Goal: Communication & Community: Answer question/provide support

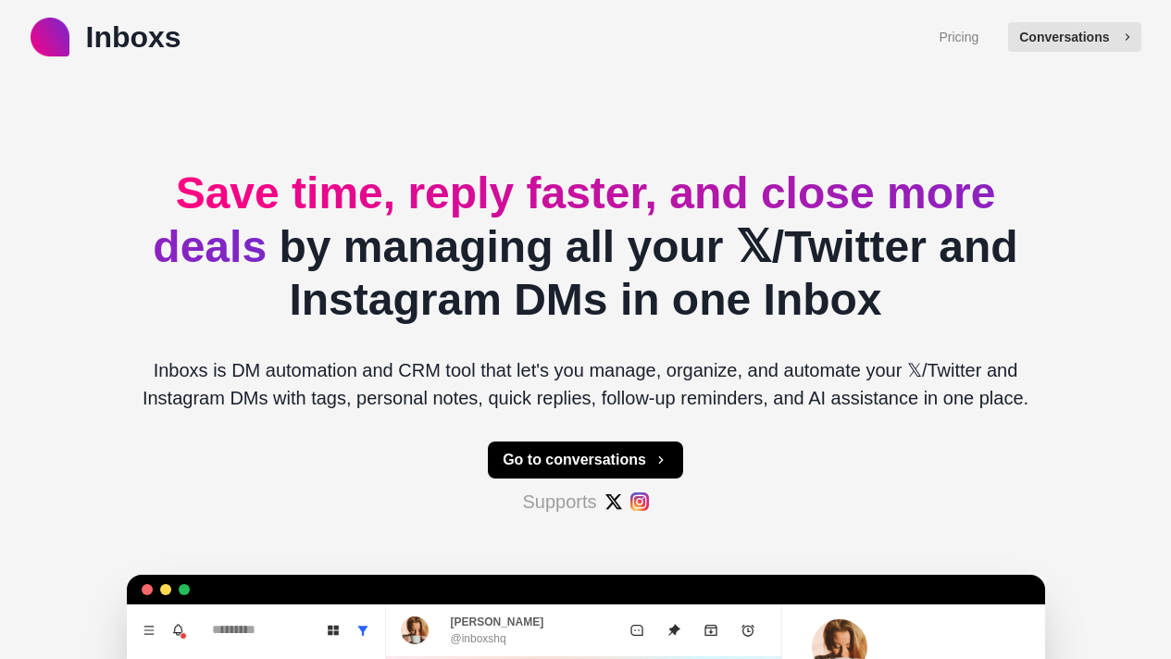
click at [1102, 48] on button "Conversations" at bounding box center [1074, 37] width 132 height 30
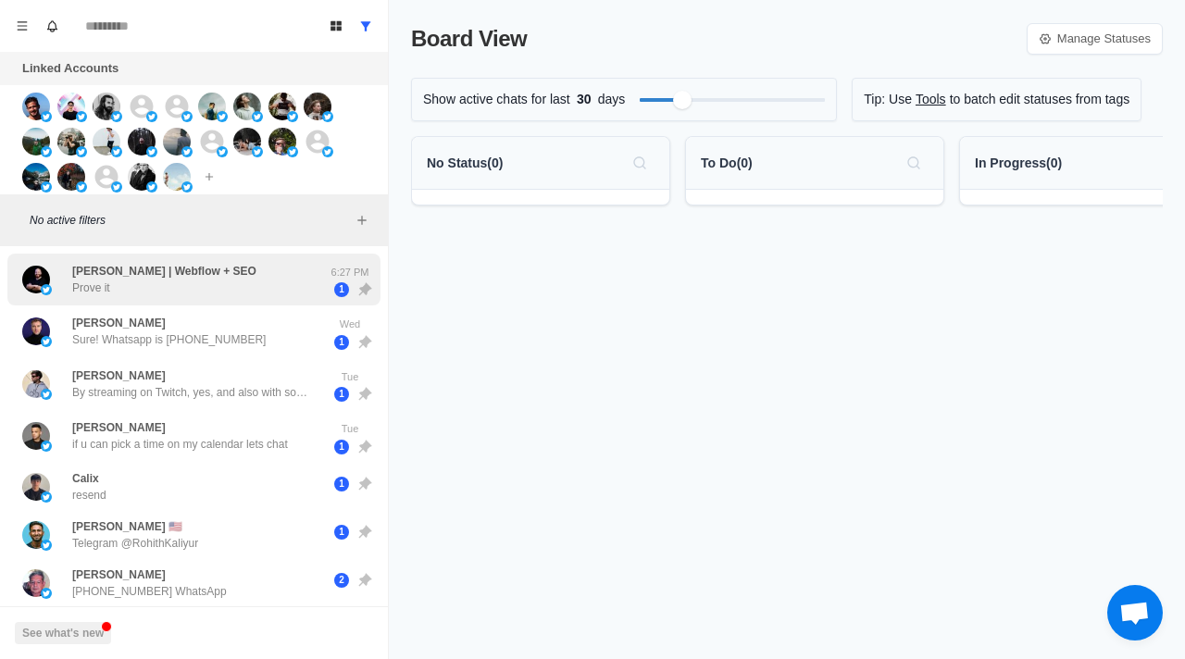
click at [288, 300] on div "Shane | Webflow + SEO Prove it 6:27 PM 1" at bounding box center [193, 280] width 373 height 53
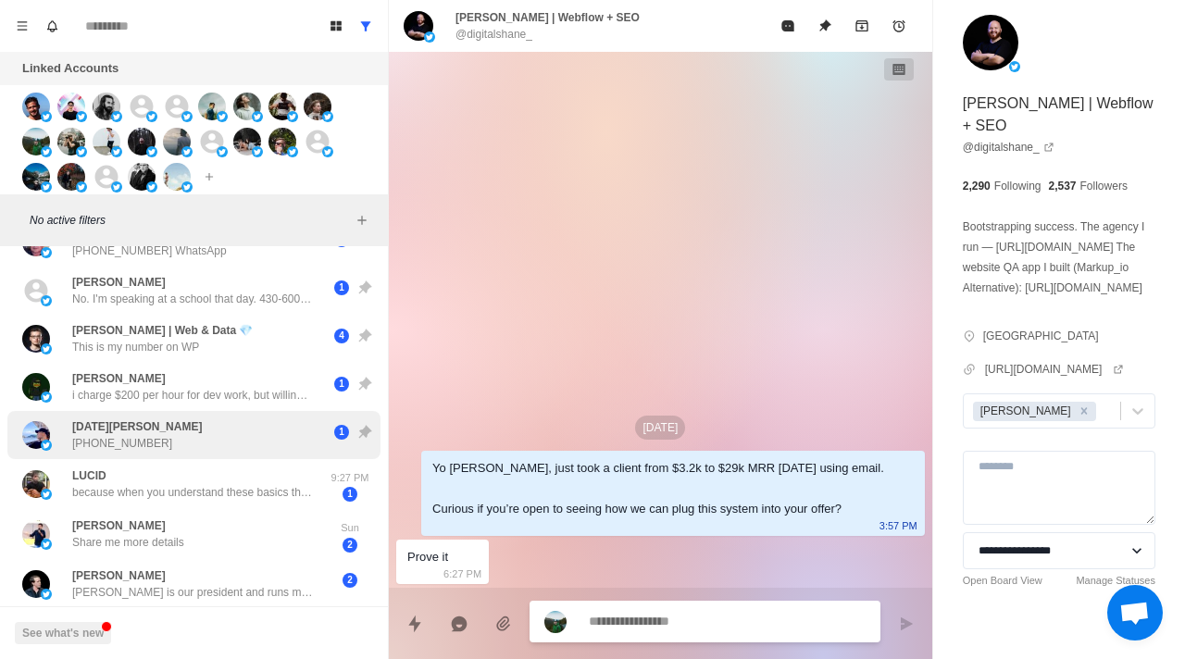
scroll to position [344, 0]
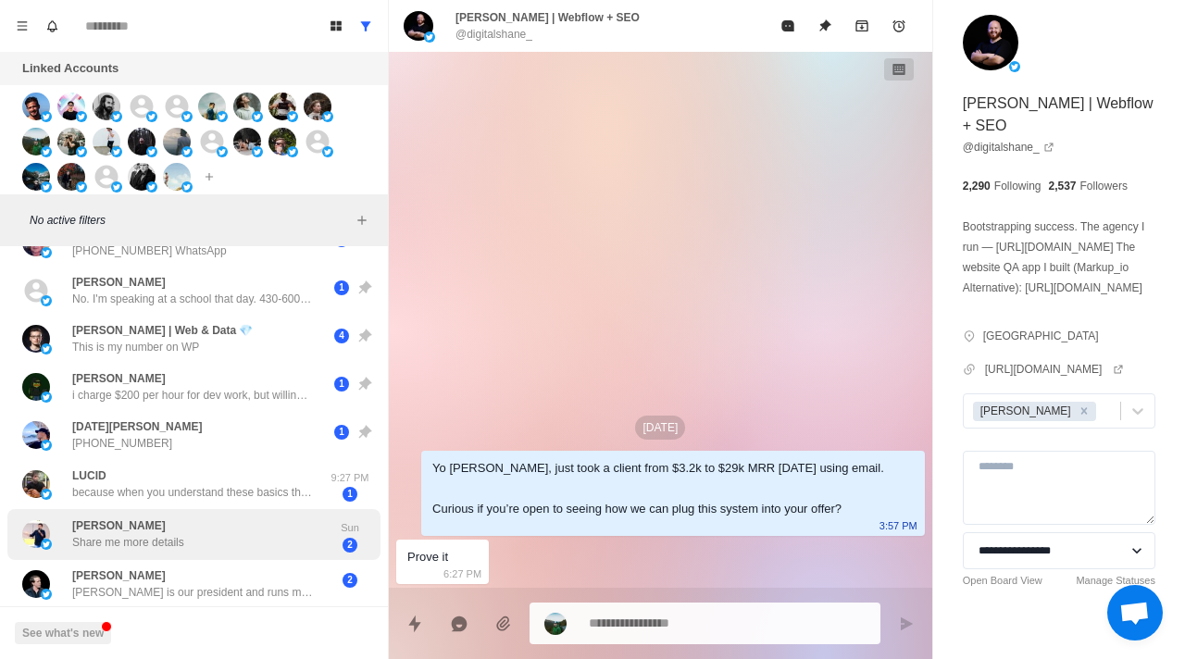
click at [167, 548] on div "Shantanu Kulkarni Share me more details Sun 2" at bounding box center [193, 534] width 373 height 51
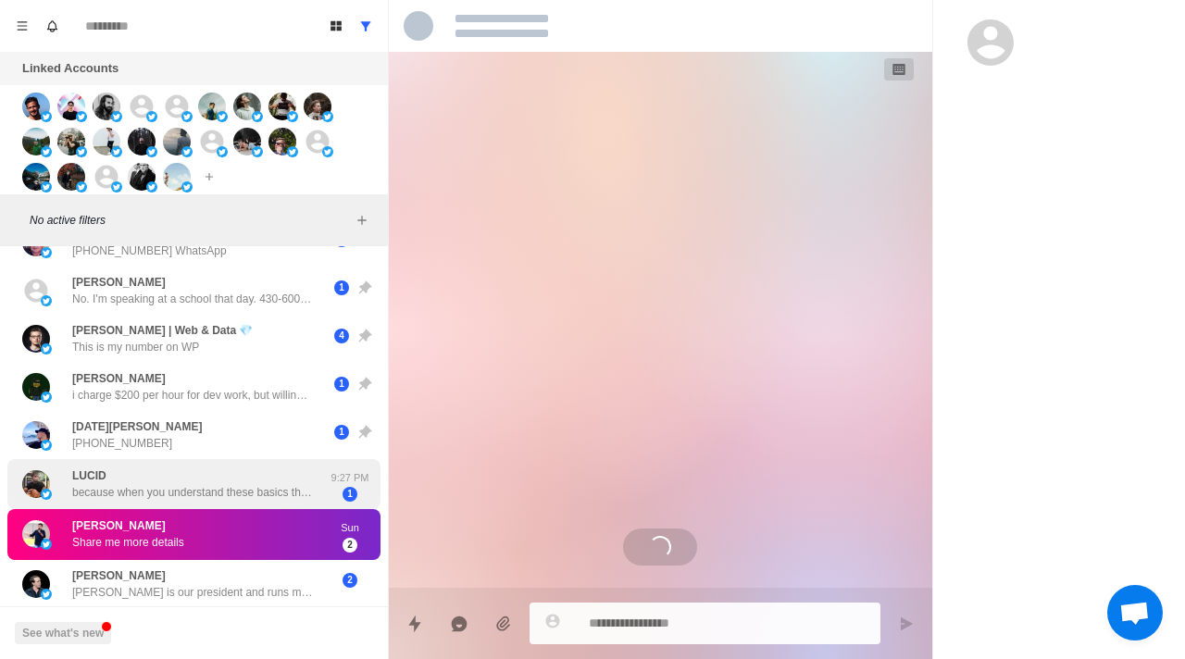
click at [157, 495] on p "because when you understand these basics then i know what you’re doing to help …" at bounding box center [192, 492] width 241 height 17
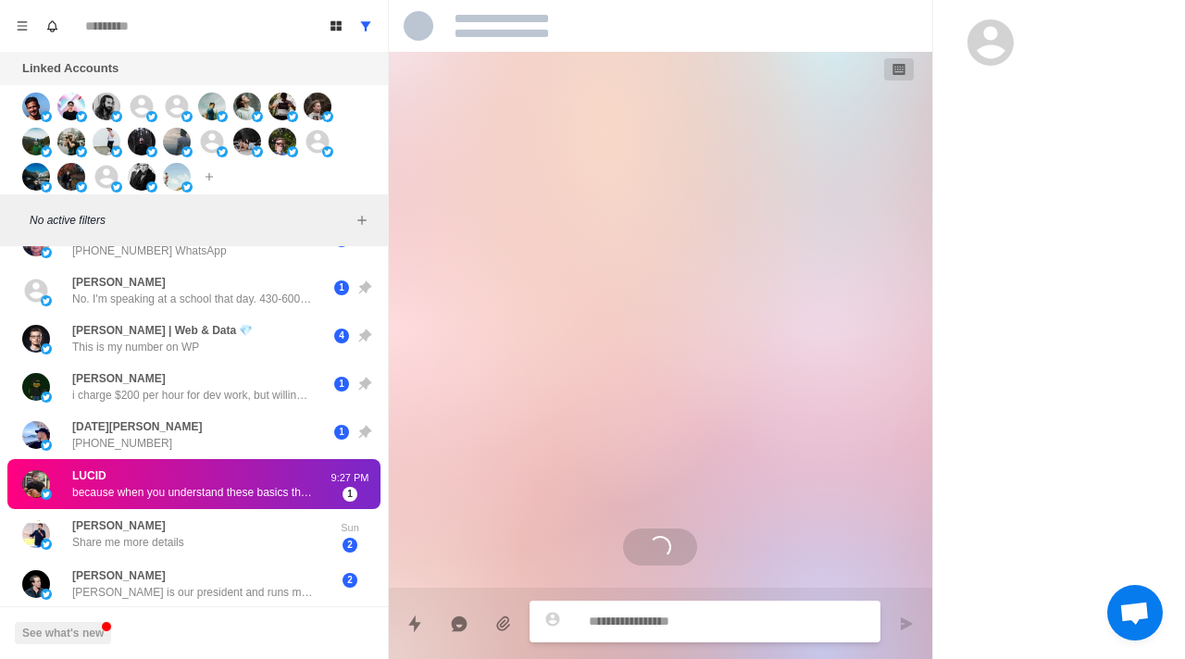
scroll to position [449, 0]
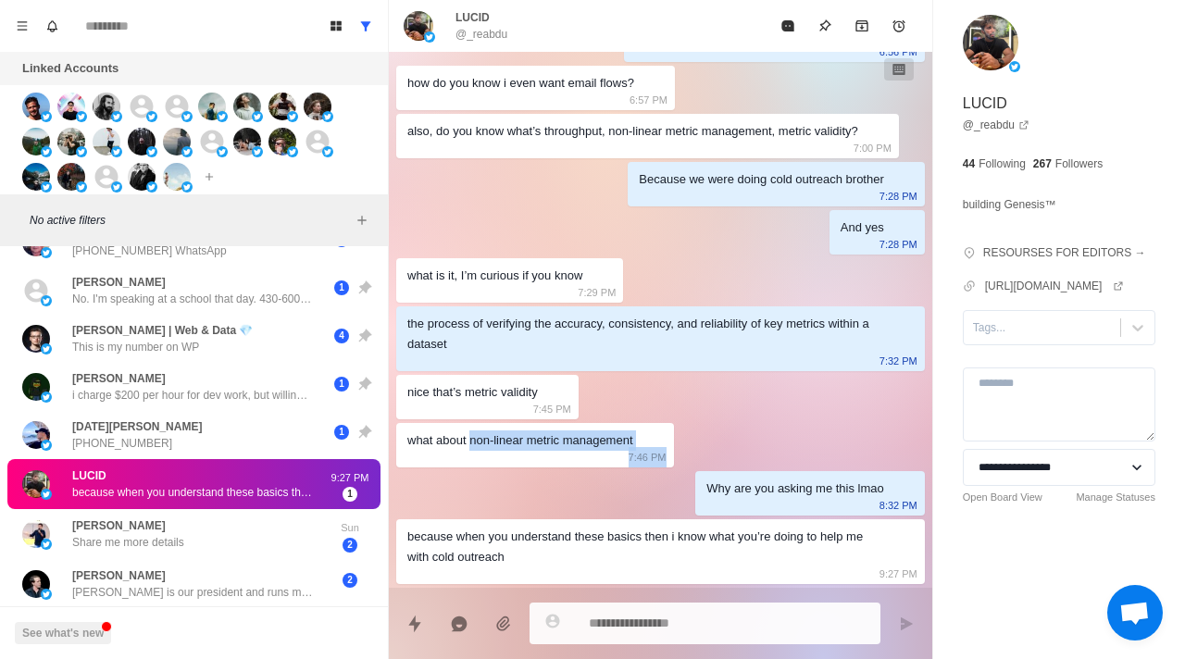
drag, startPoint x: 476, startPoint y: 443, endPoint x: 674, endPoint y: 444, distance: 198.1
click at [674, 444] on div "what about non-linear metric management 7:46 PM" at bounding box center [535, 445] width 278 height 44
copy div "non-linear metric management"
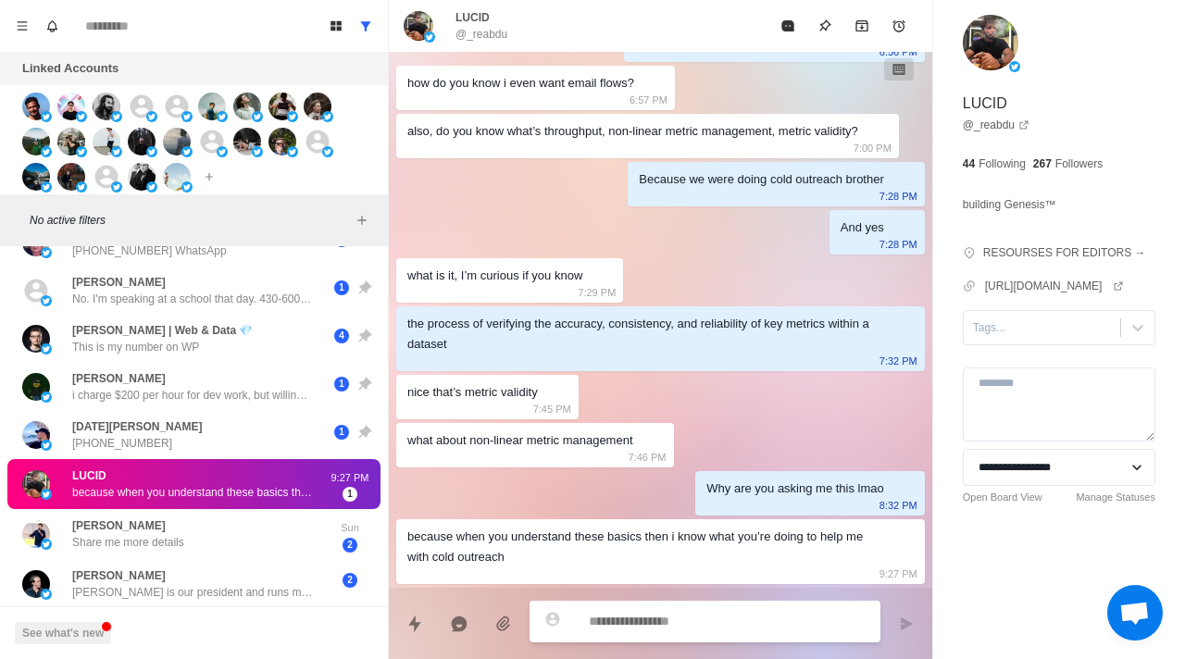
paste textarea "**********"
type textarea "*"
type textarea "**********"
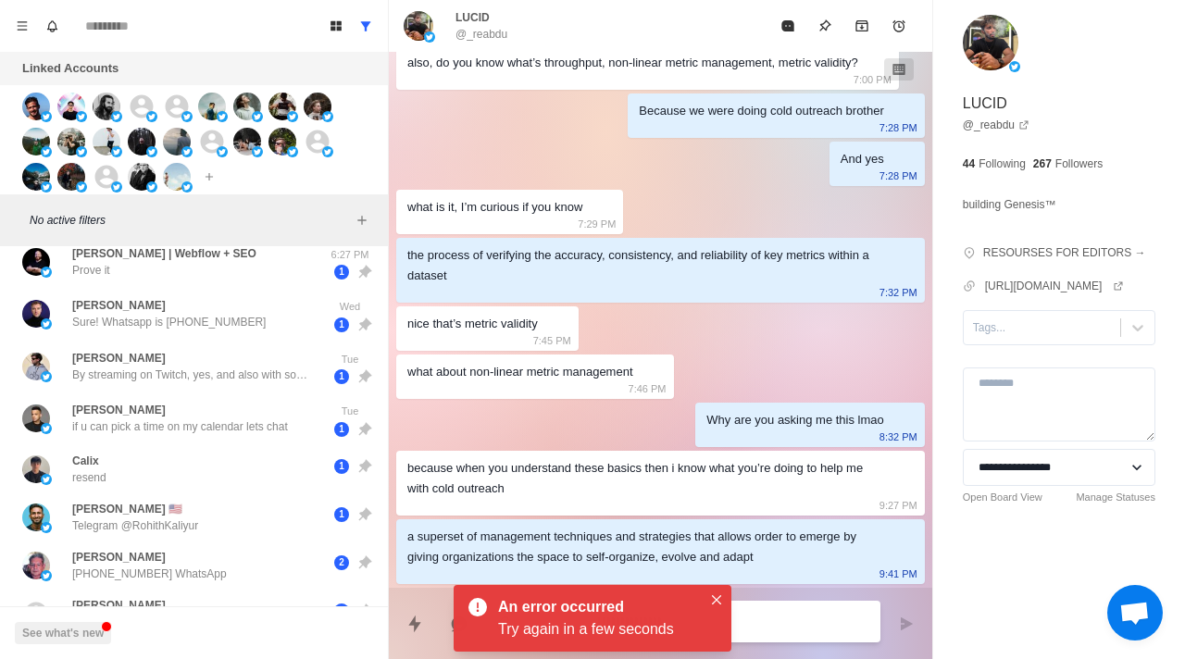
scroll to position [0, 0]
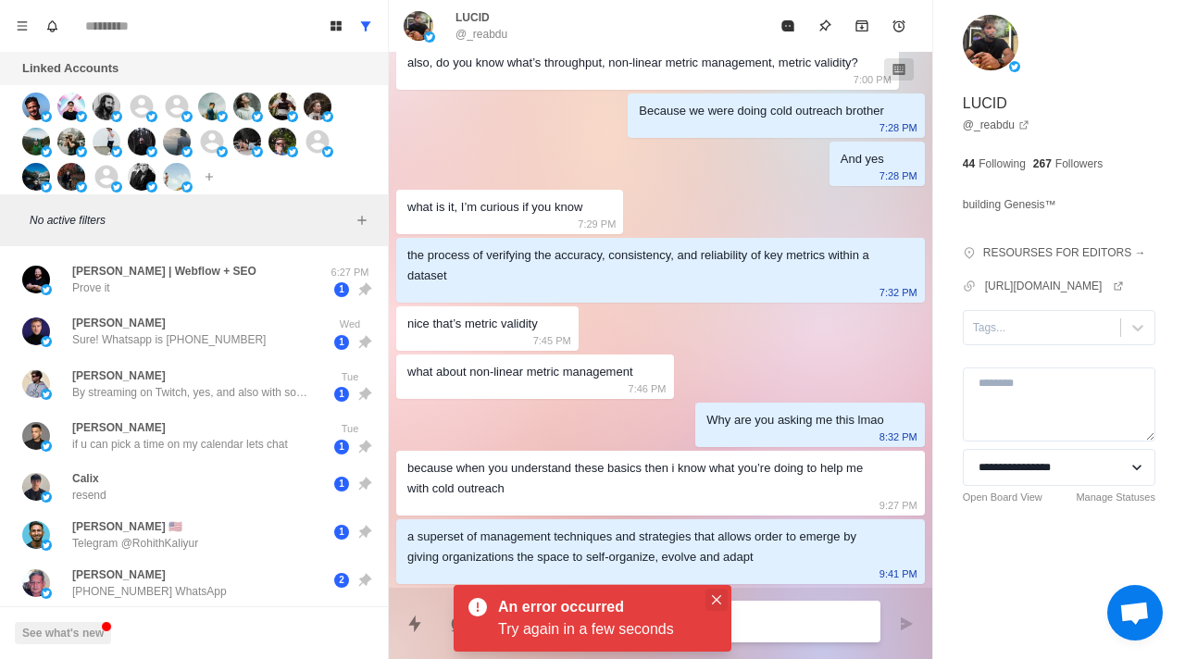
click at [717, 600] on icon "Close" at bounding box center [716, 599] width 9 height 9
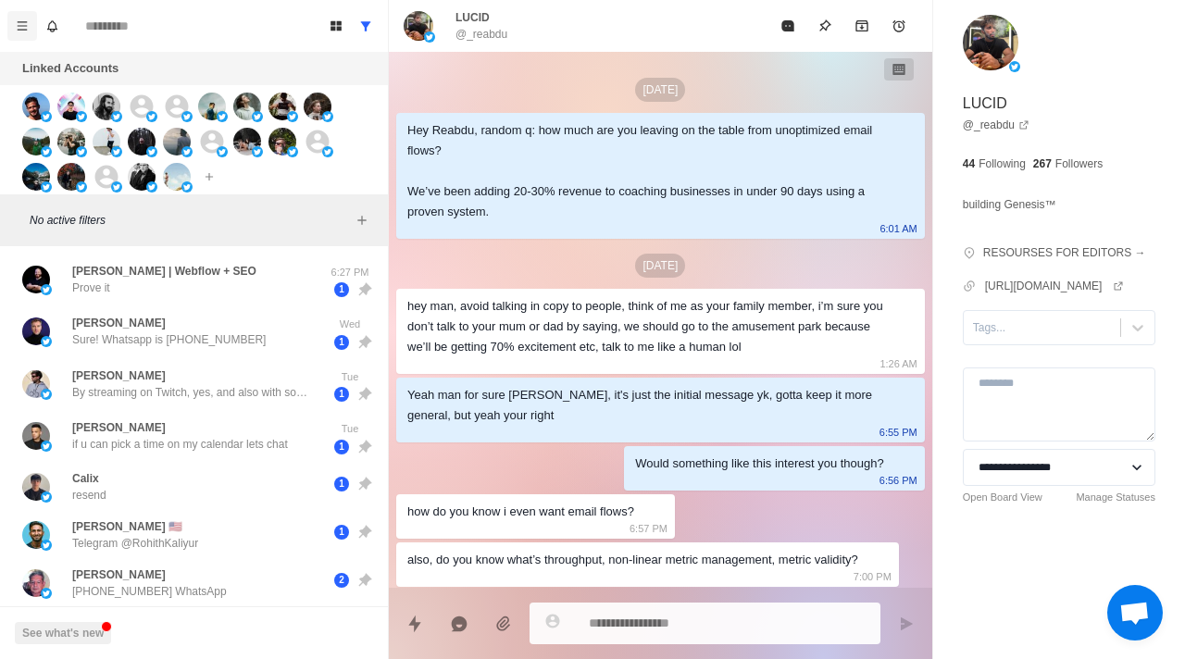
click at [28, 26] on icon "Menu" at bounding box center [22, 25] width 13 height 13
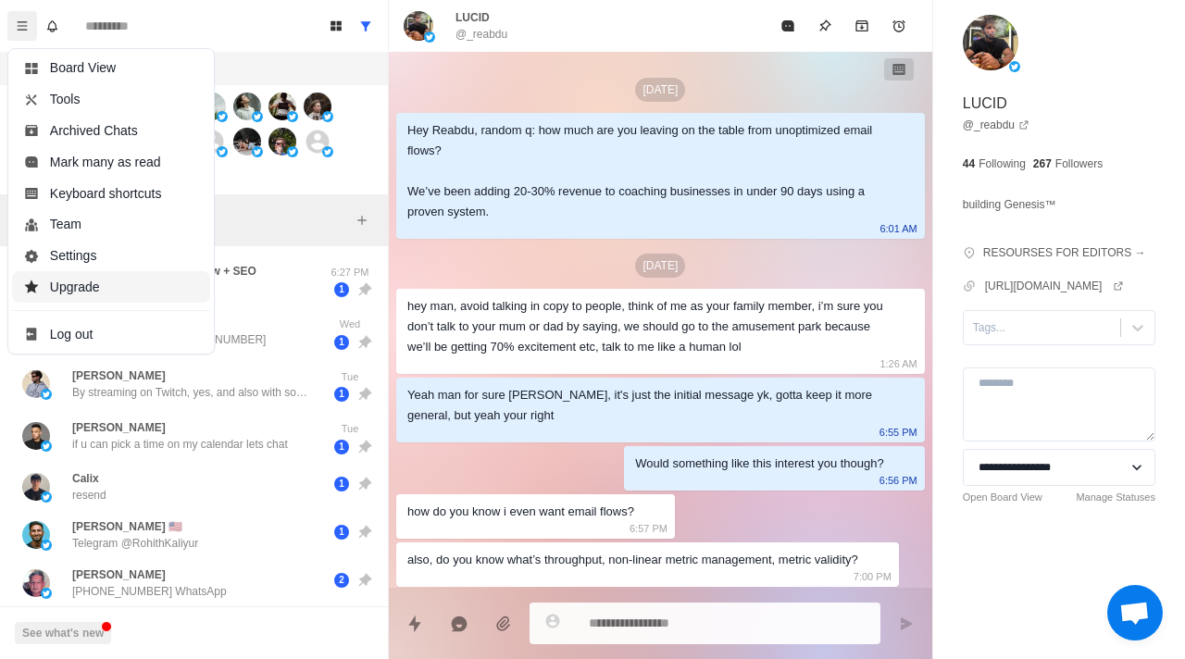
scroll to position [449, 0]
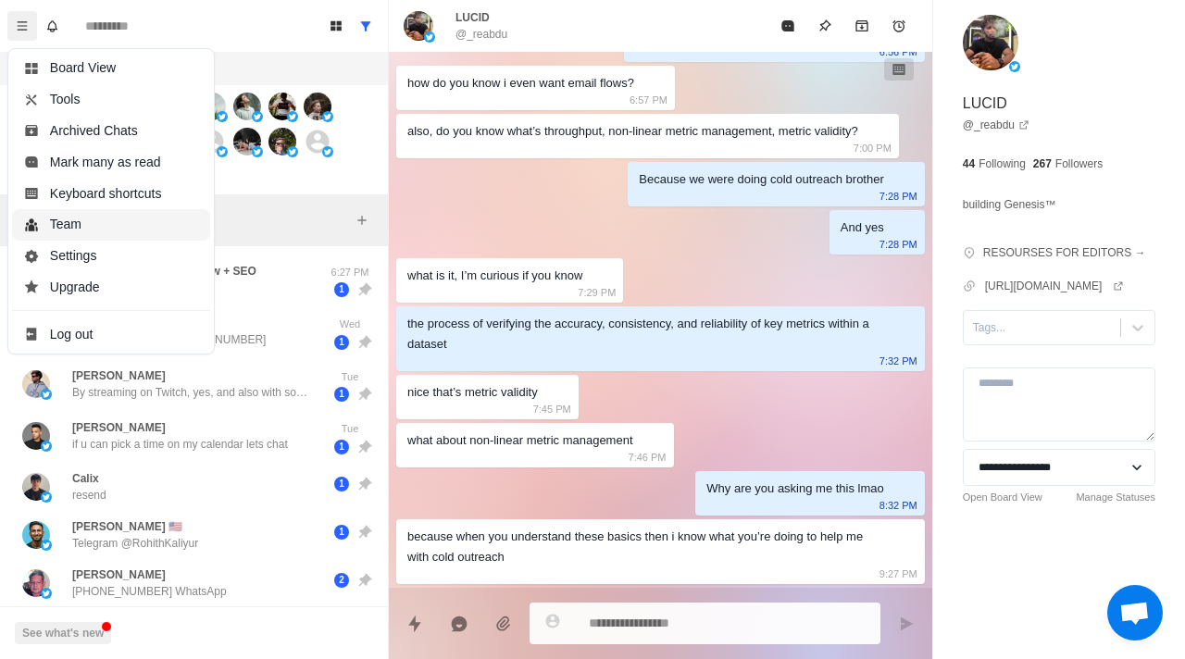
click at [55, 231] on button "Team" at bounding box center [111, 224] width 198 height 31
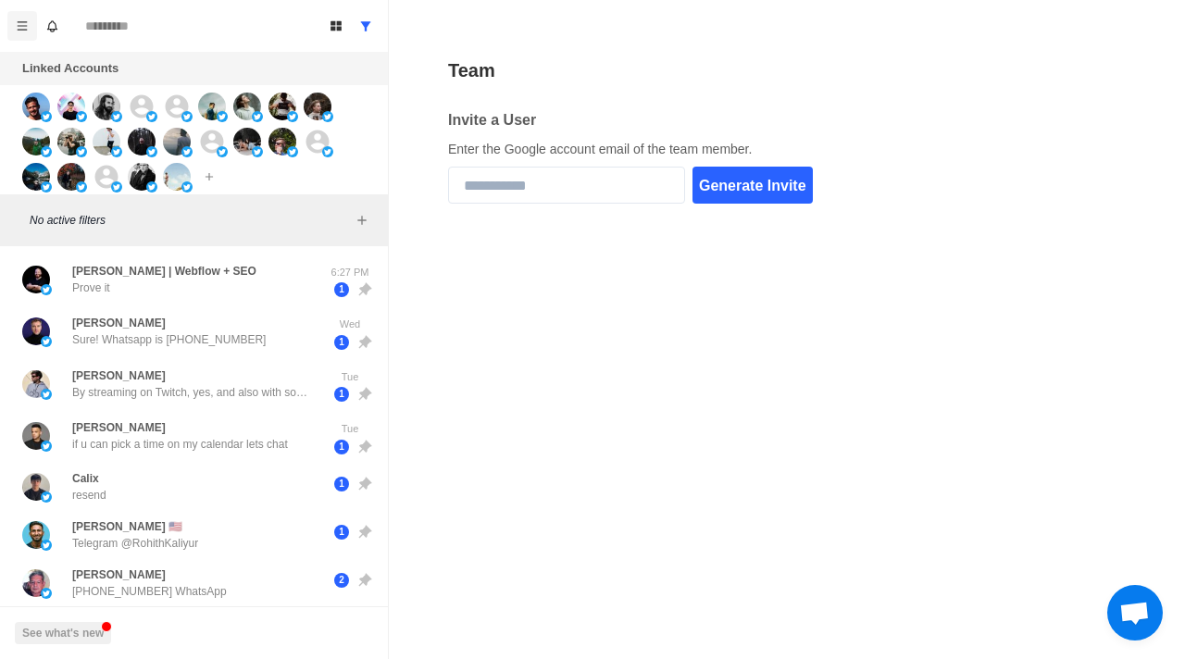
click at [22, 15] on button "Menu" at bounding box center [22, 26] width 30 height 30
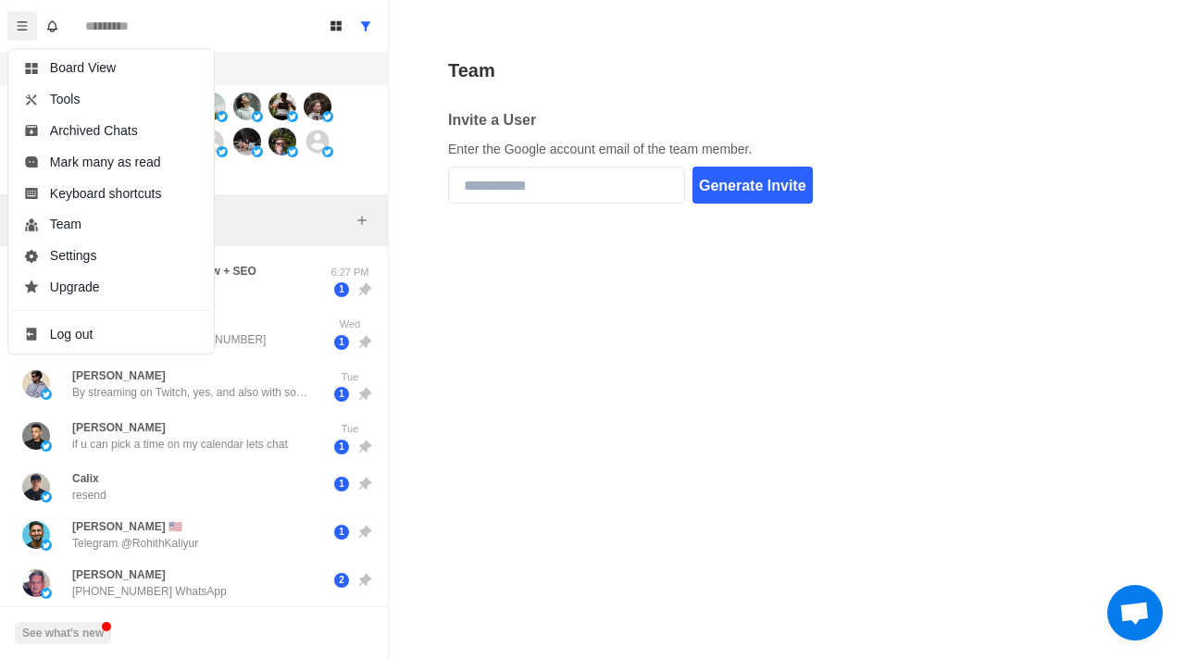
click at [28, 35] on button "Menu" at bounding box center [22, 26] width 30 height 30
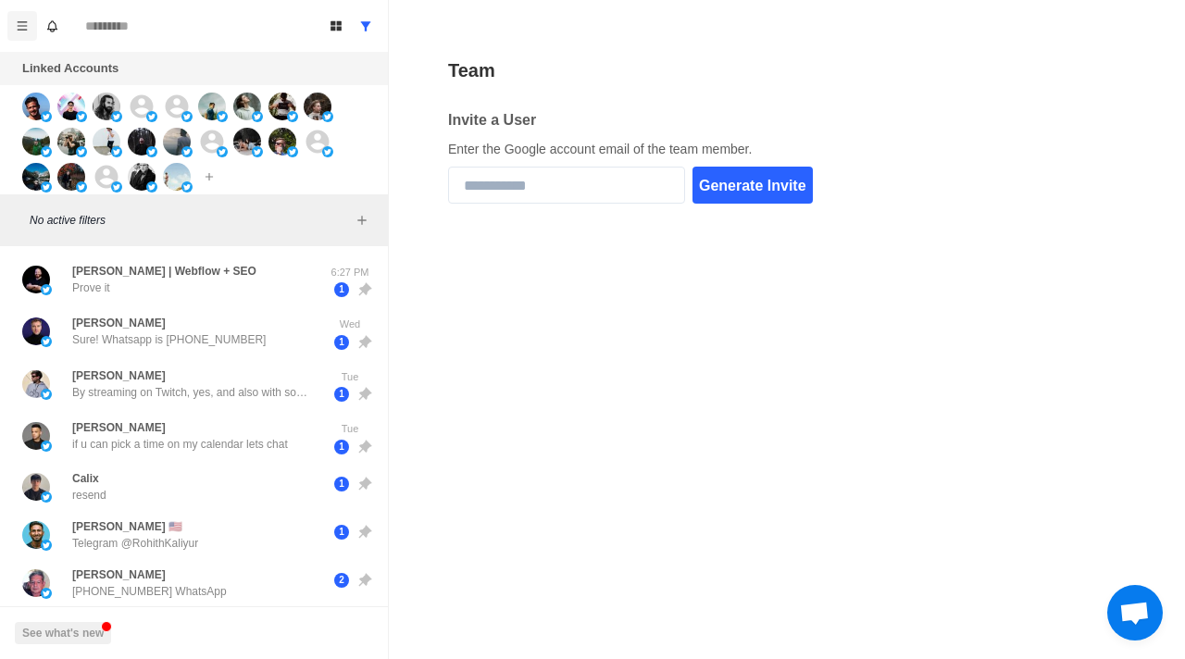
click at [28, 35] on button "Menu" at bounding box center [22, 26] width 30 height 30
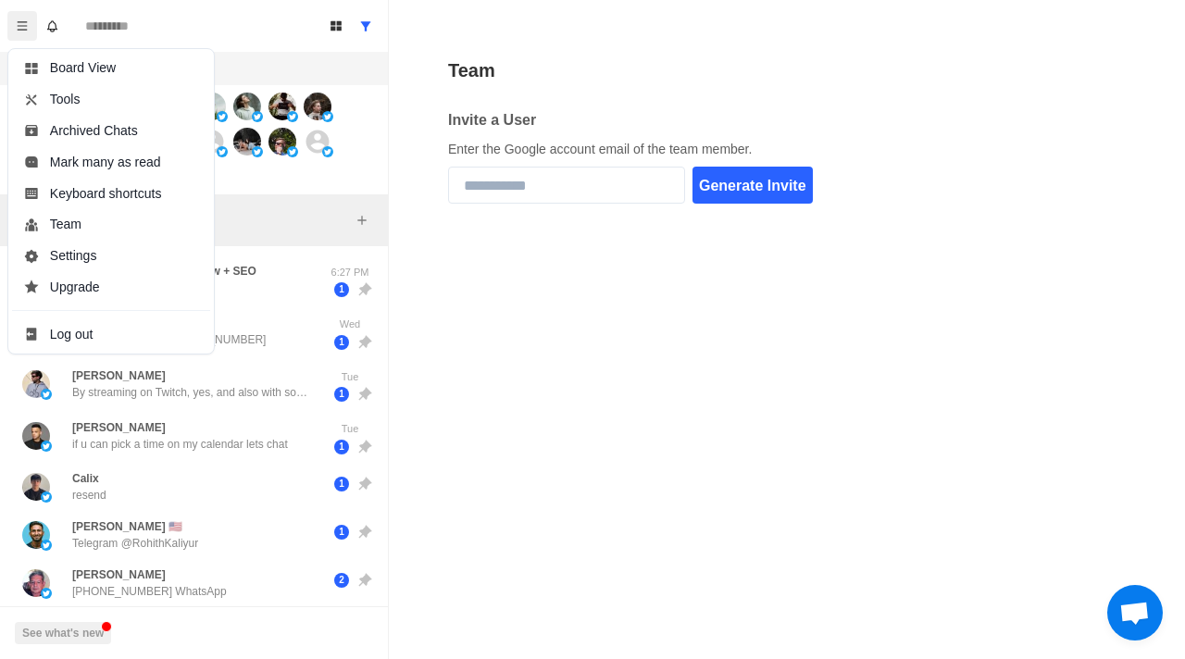
click at [28, 35] on button "Menu" at bounding box center [22, 26] width 30 height 30
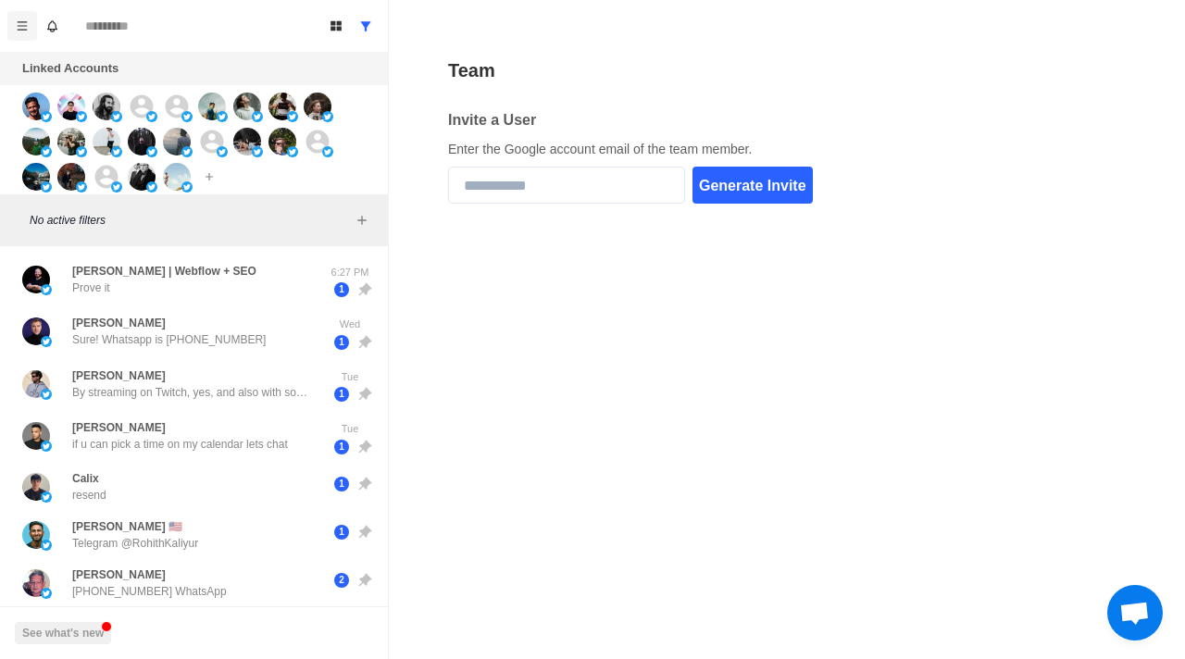
click at [28, 35] on button "Menu" at bounding box center [22, 26] width 30 height 30
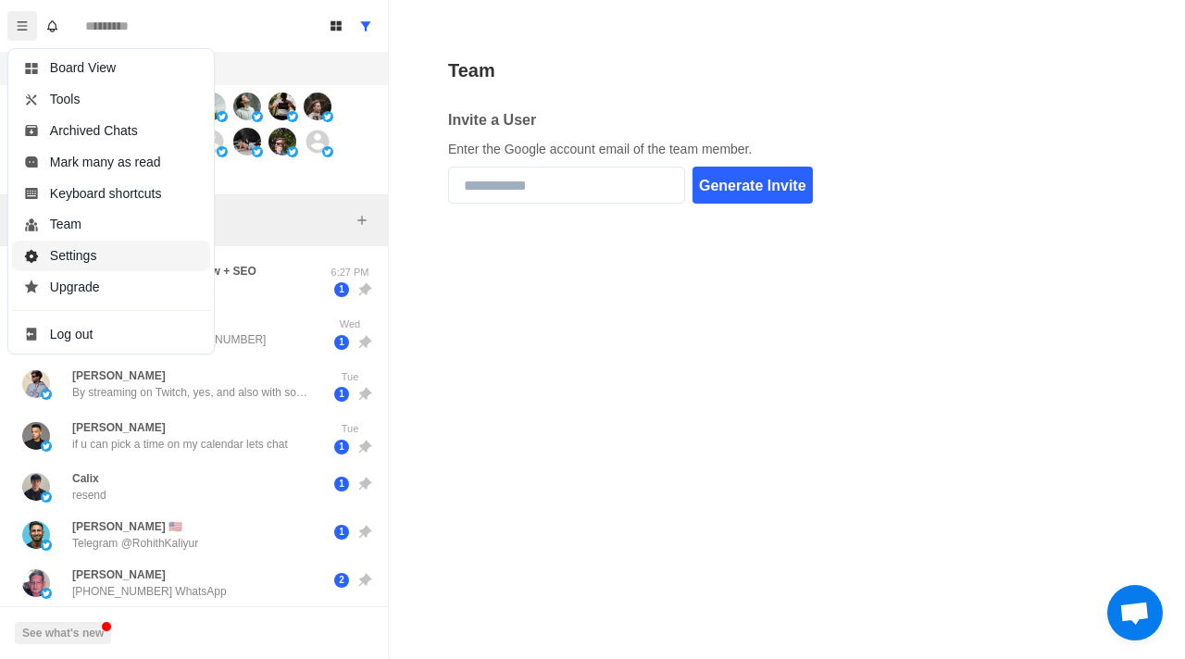
click at [81, 249] on button "Settings" at bounding box center [111, 256] width 198 height 31
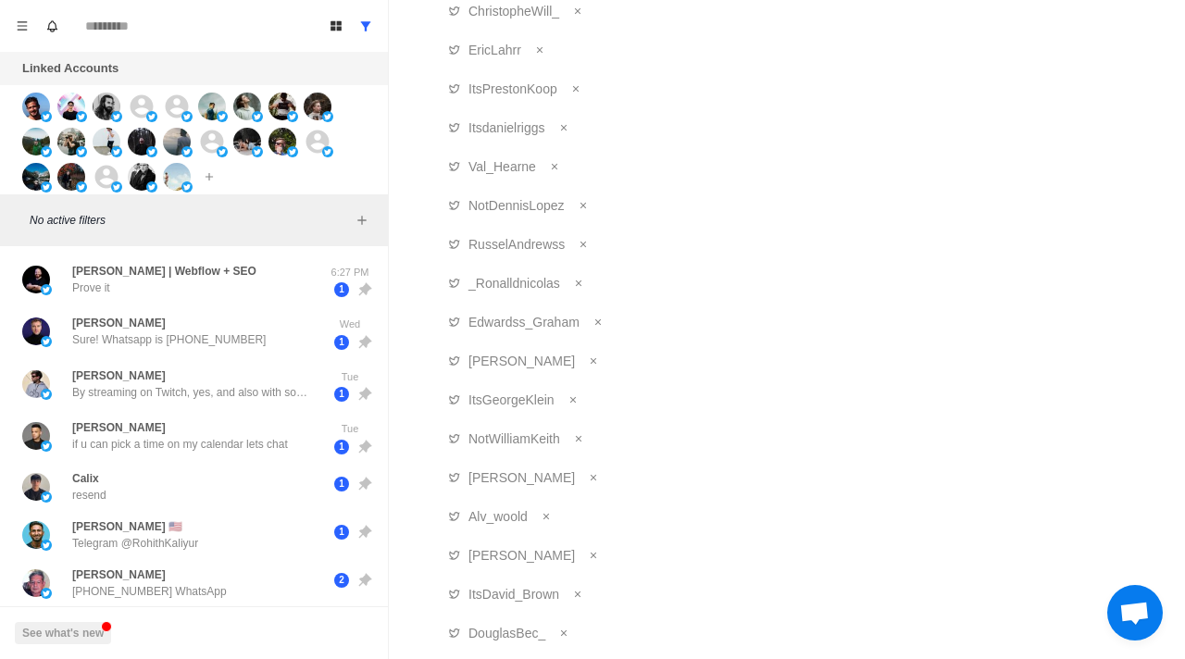
scroll to position [0, 0]
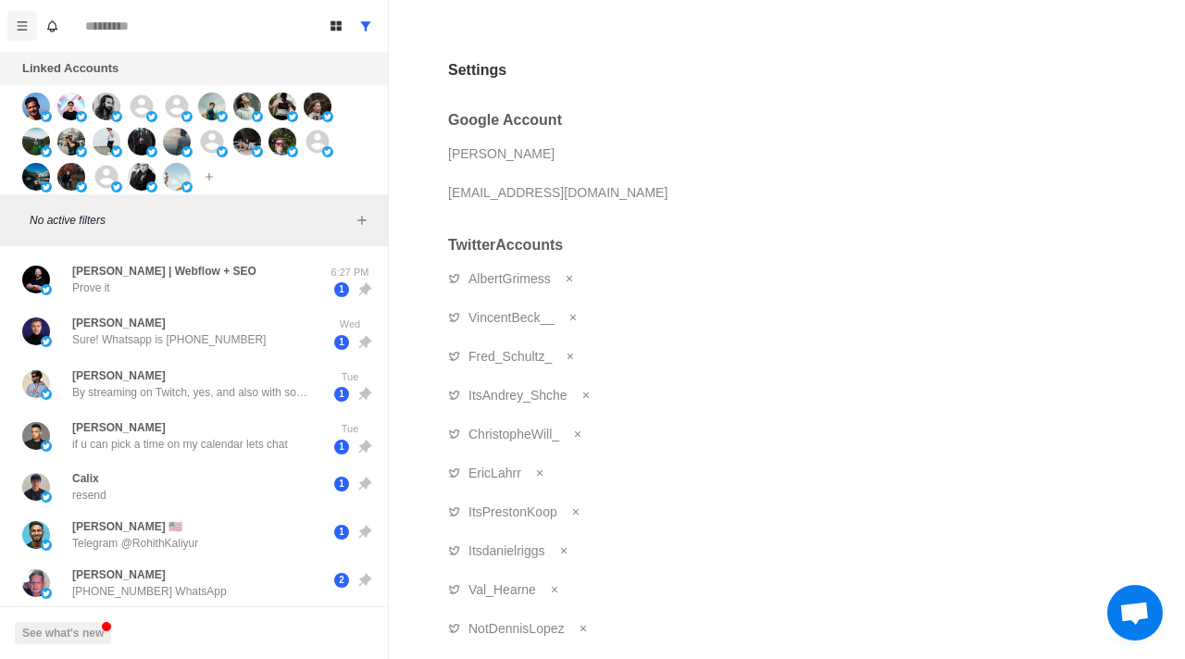
click at [20, 38] on button "Menu" at bounding box center [22, 26] width 30 height 30
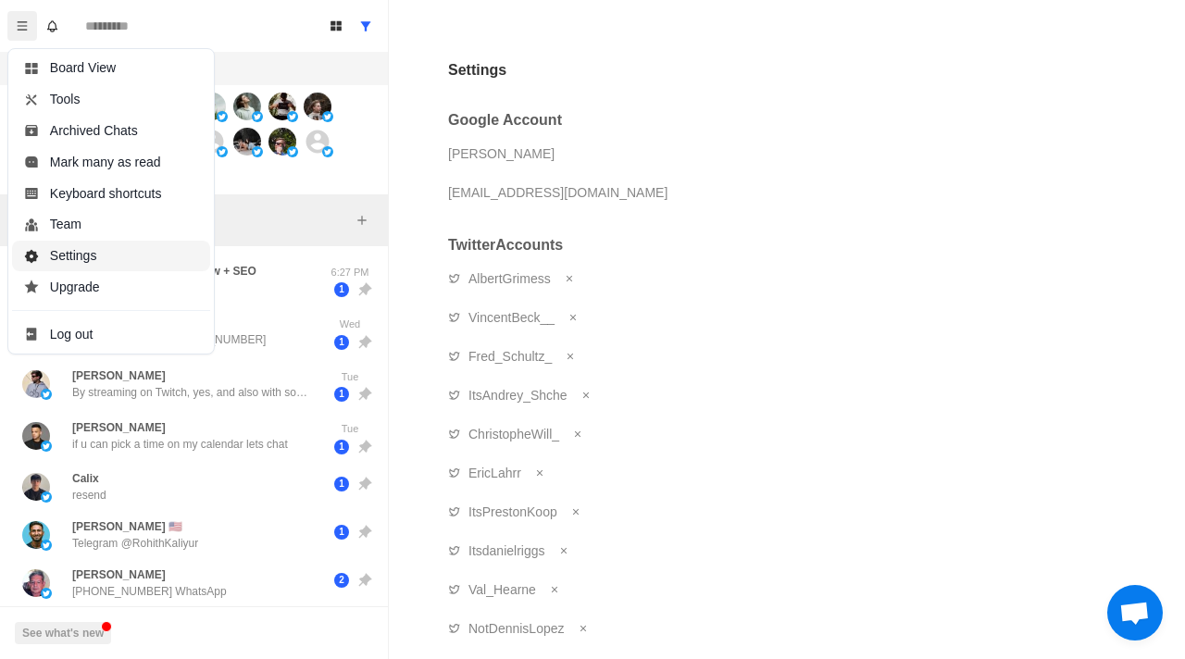
click at [77, 257] on button "Settings" at bounding box center [111, 256] width 198 height 31
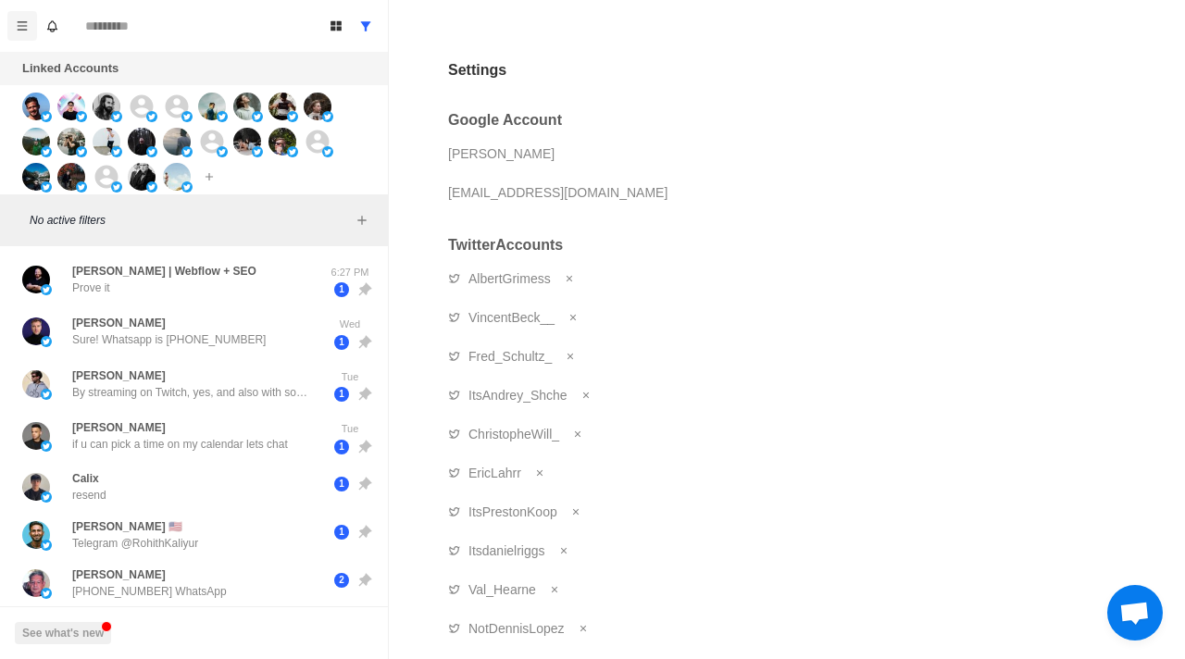
click at [8, 26] on button "Menu" at bounding box center [22, 26] width 30 height 30
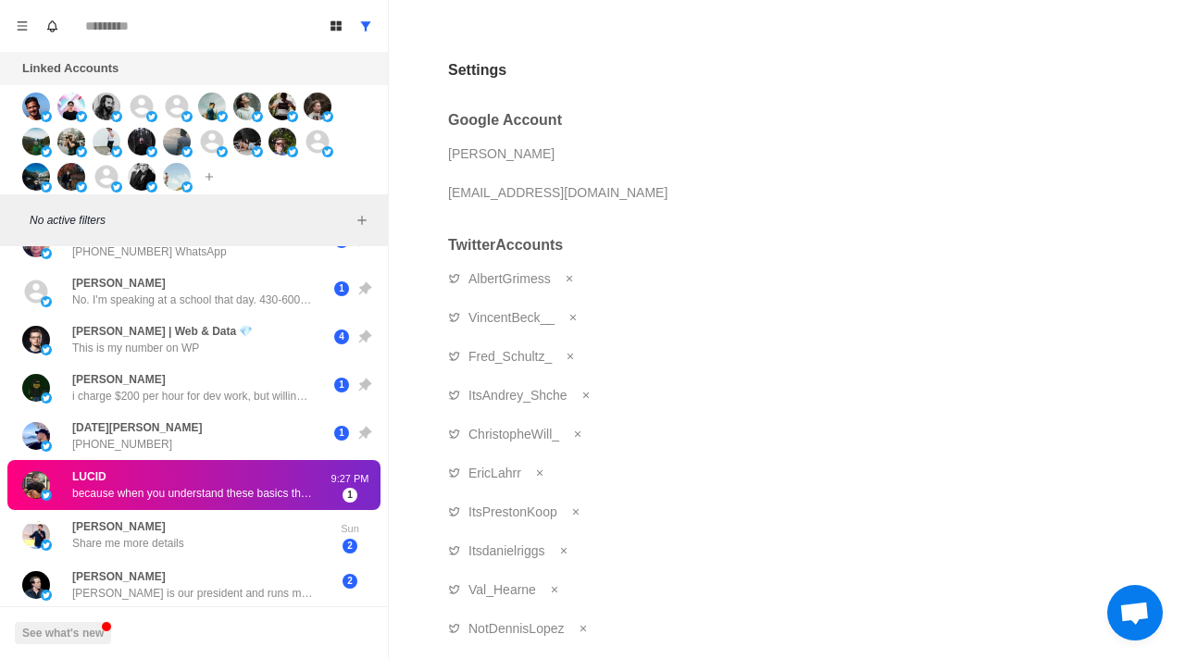
scroll to position [355, 0]
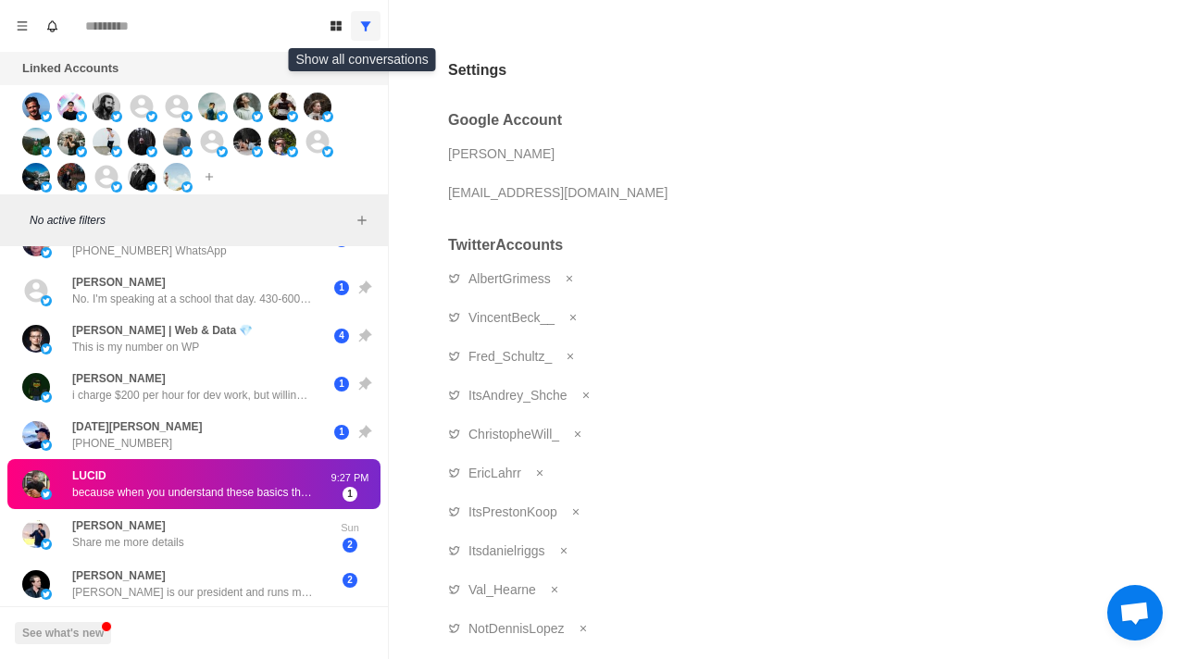
click at [369, 37] on button "Show all conversations" at bounding box center [366, 26] width 30 height 30
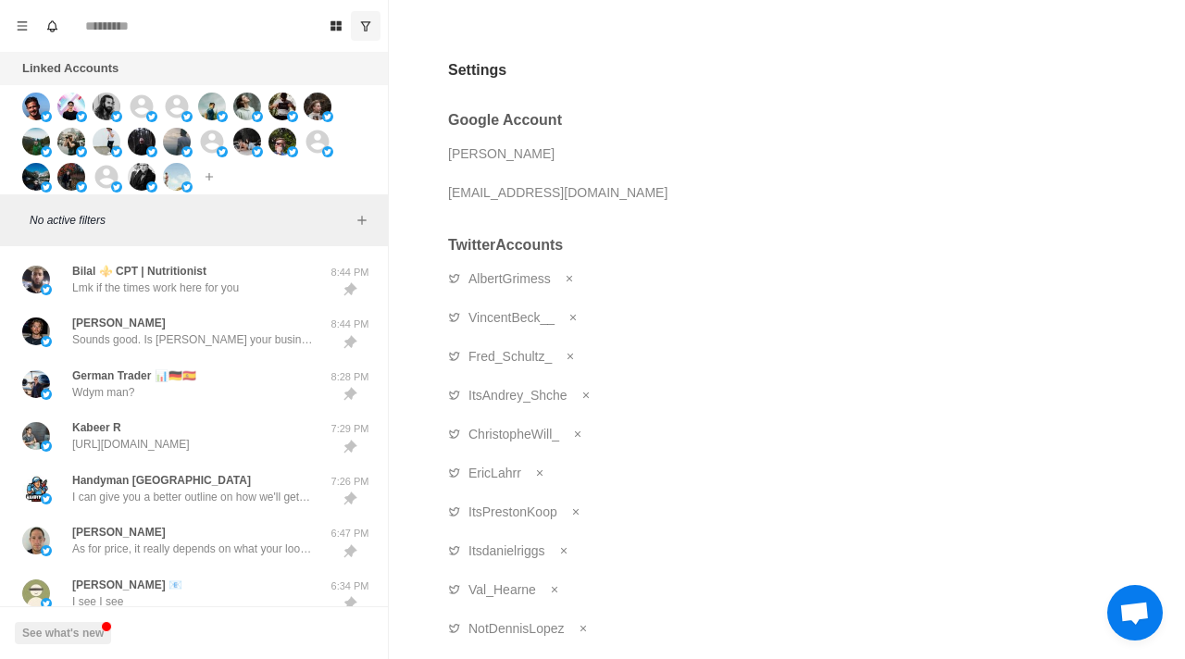
click at [369, 37] on button "Show unread conversations" at bounding box center [366, 26] width 30 height 30
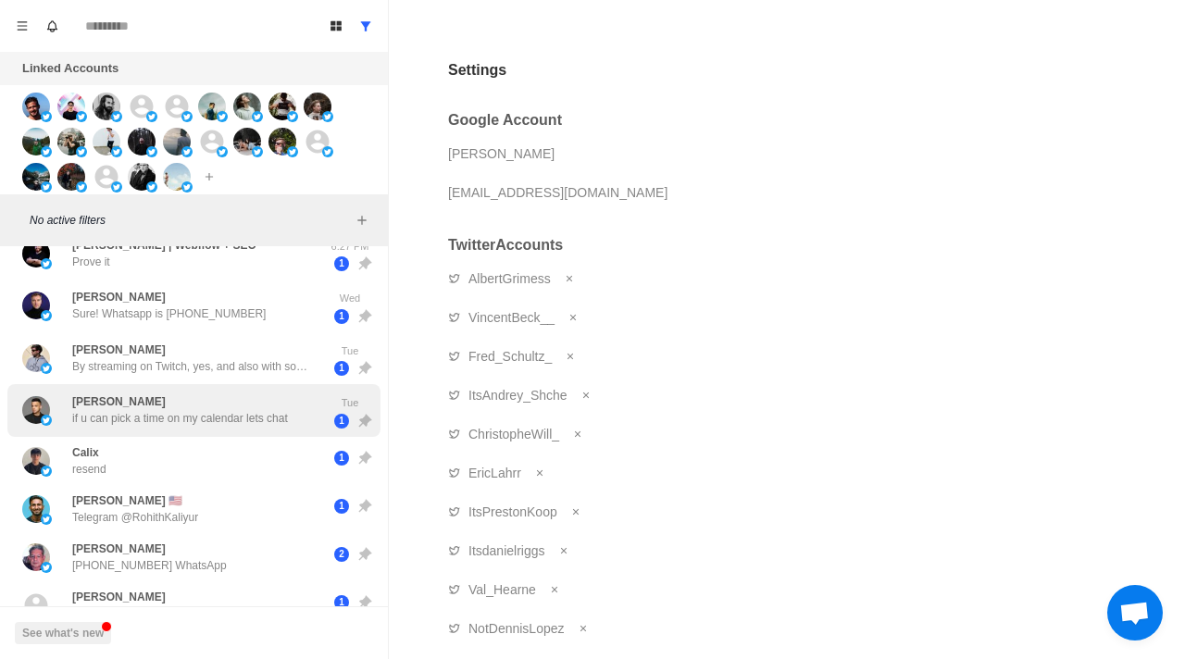
scroll to position [0, 0]
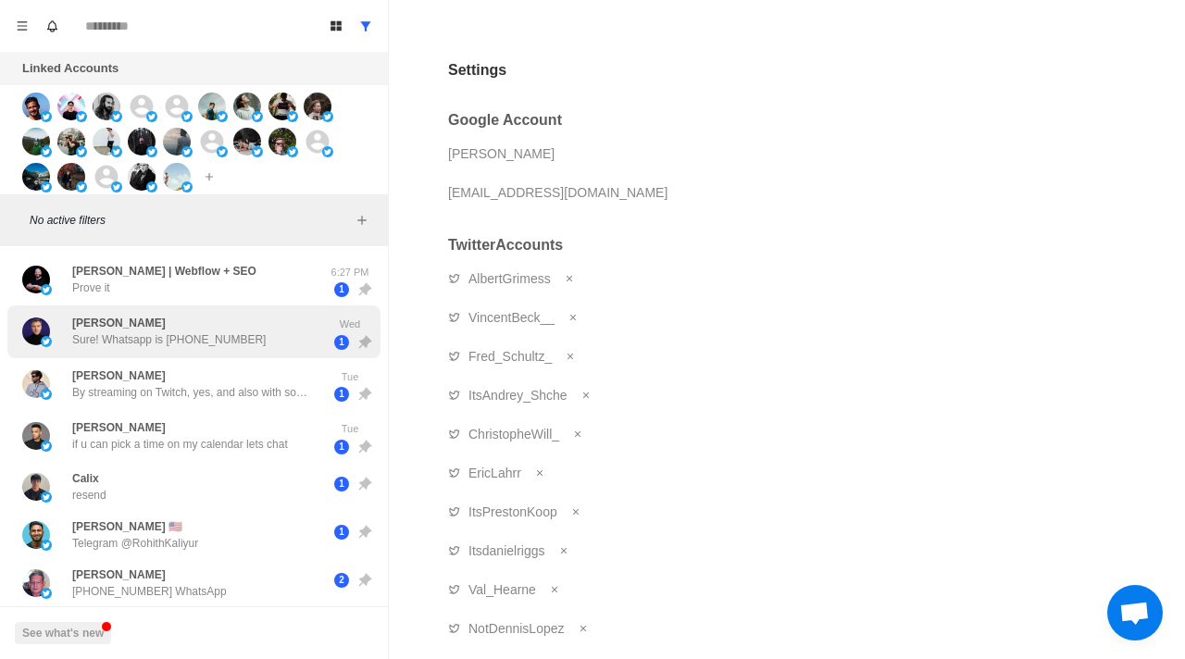
click at [158, 353] on div "Cedric Sure! Whatsapp is 502 3983-4833 Wed 1" at bounding box center [193, 331] width 373 height 53
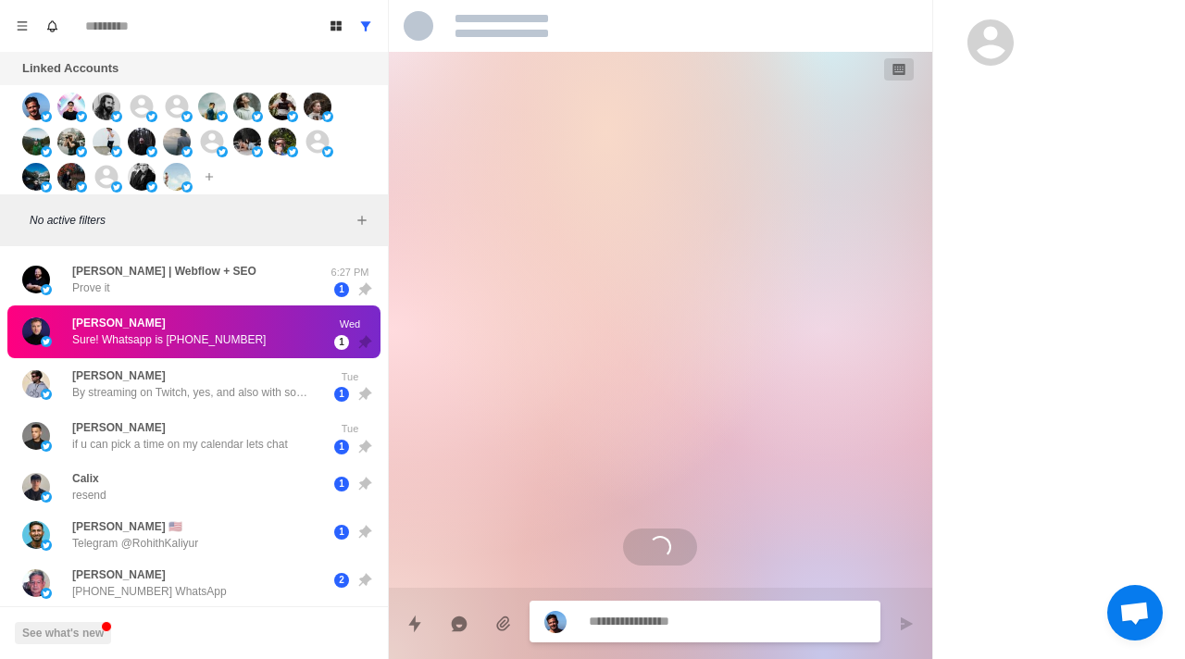
scroll to position [58, 0]
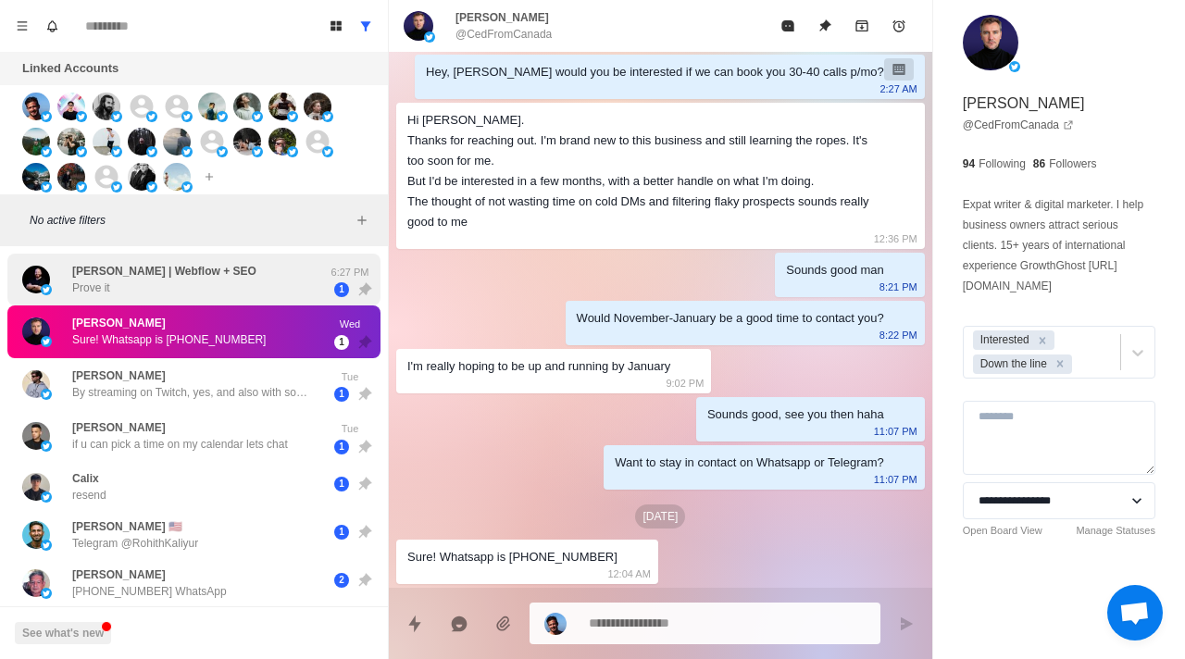
click at [115, 278] on p "[PERSON_NAME] | Webflow + SEO" at bounding box center [164, 271] width 184 height 17
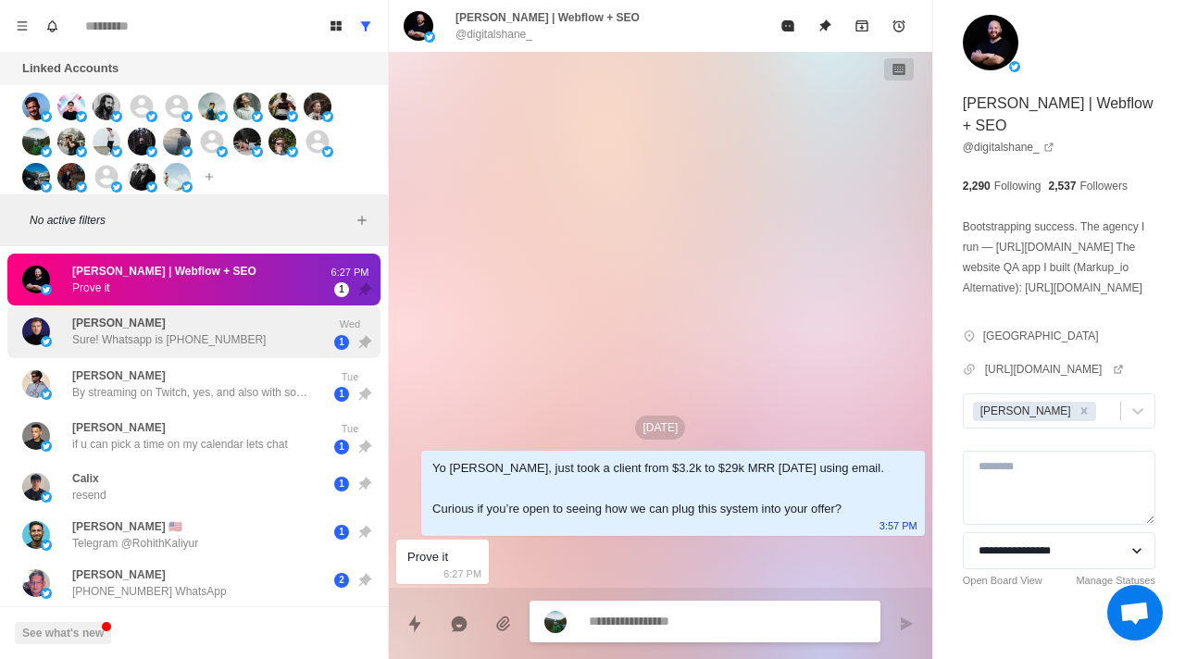
click at [225, 344] on p "Sure! Whatsapp is [PHONE_NUMBER]" at bounding box center [168, 339] width 193 height 17
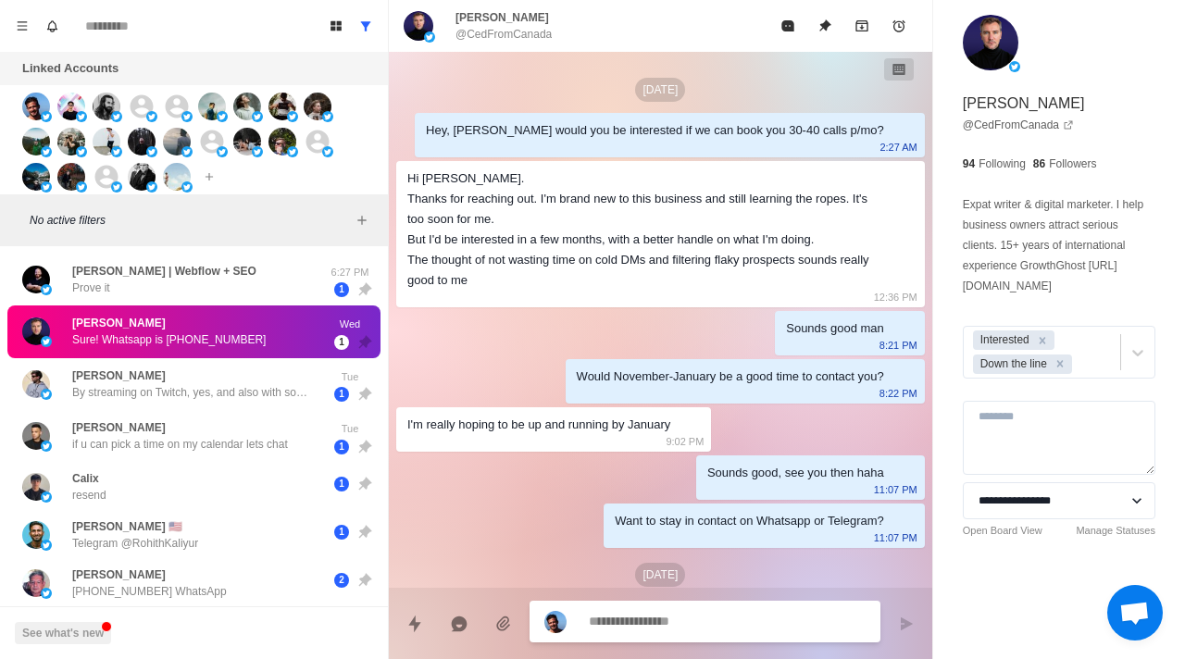
scroll to position [58, 0]
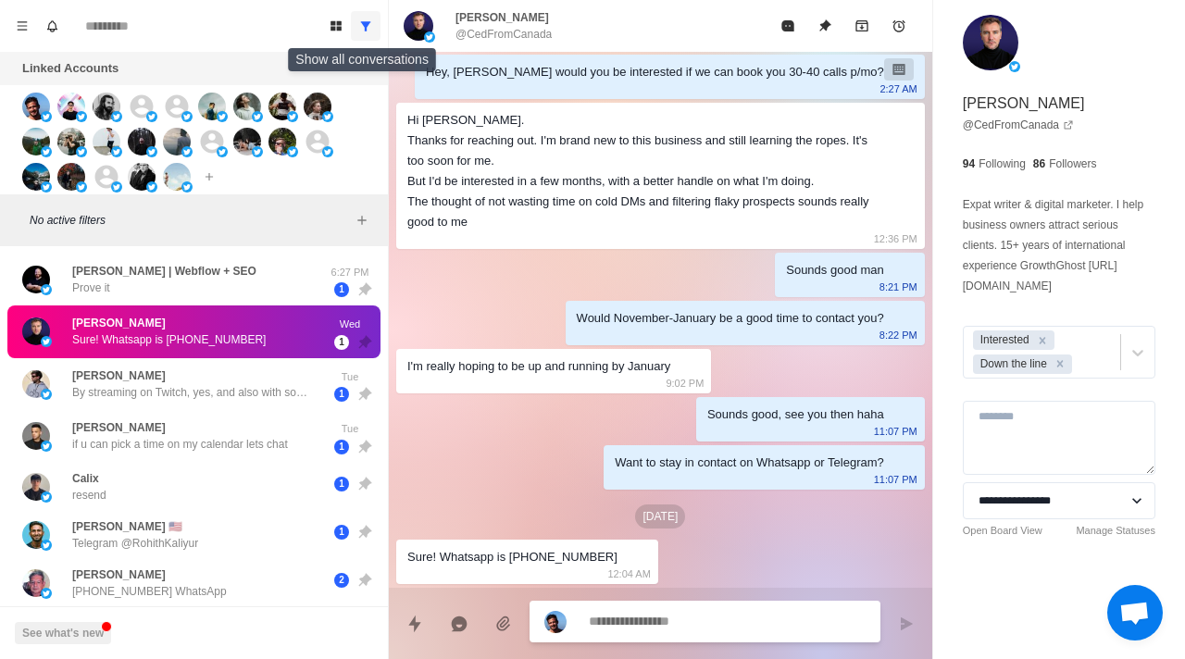
click at [366, 32] on button "Show all conversations" at bounding box center [366, 26] width 30 height 30
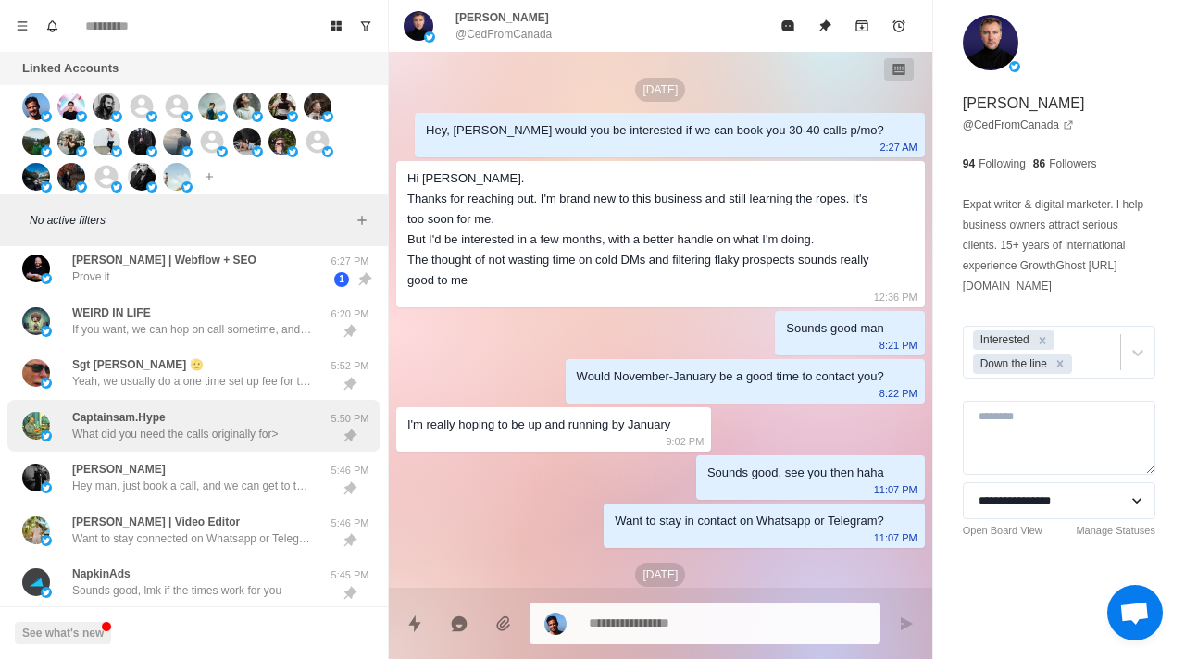
scroll to position [170, 0]
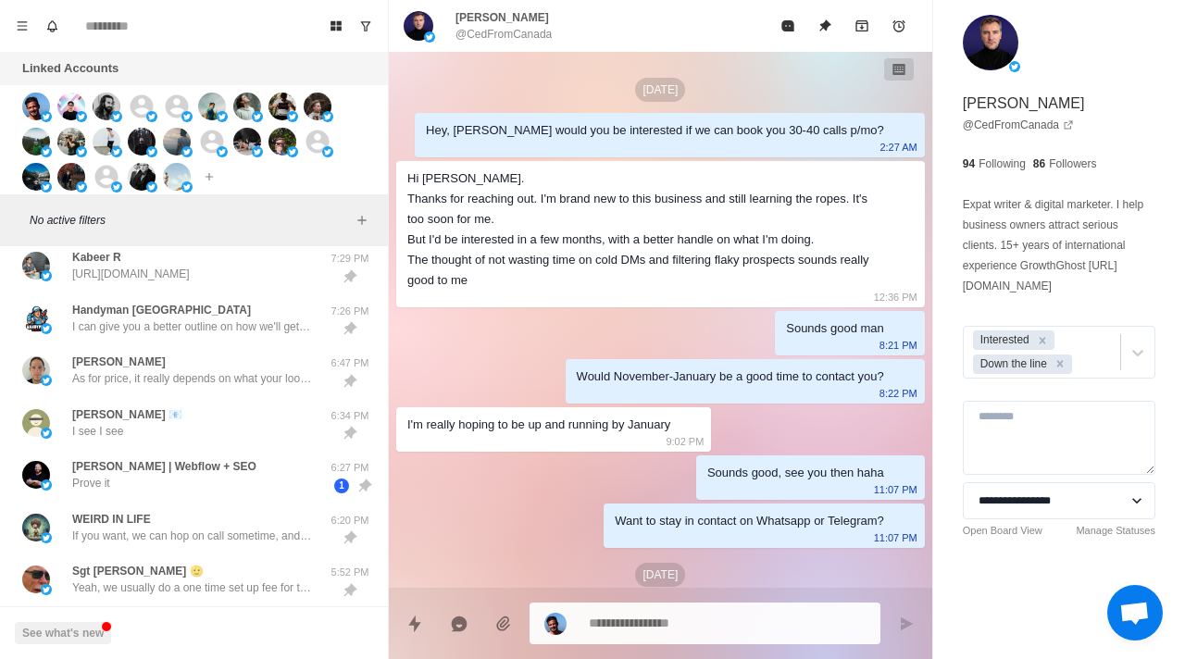
click at [361, 46] on div "Board View Tools Archived Chats Mark many as read Keyboard shortcuts Team Setti…" at bounding box center [194, 26] width 388 height 52
click at [362, 22] on icon "Show unread conversations" at bounding box center [366, 25] width 10 height 9
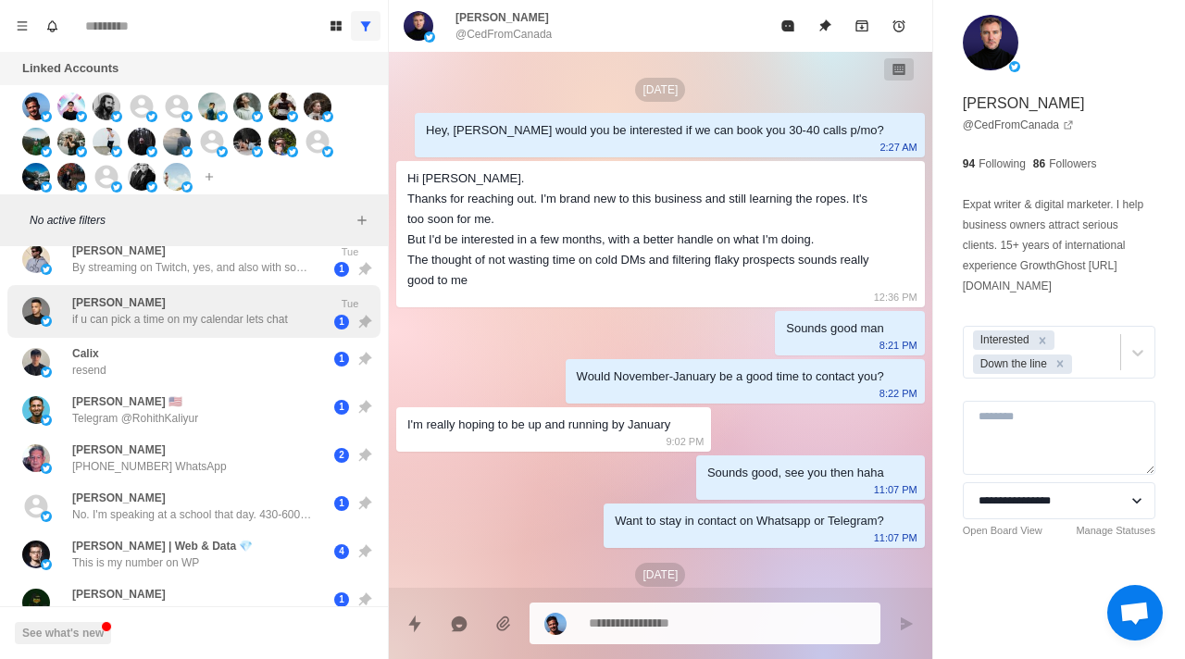
scroll to position [355, 0]
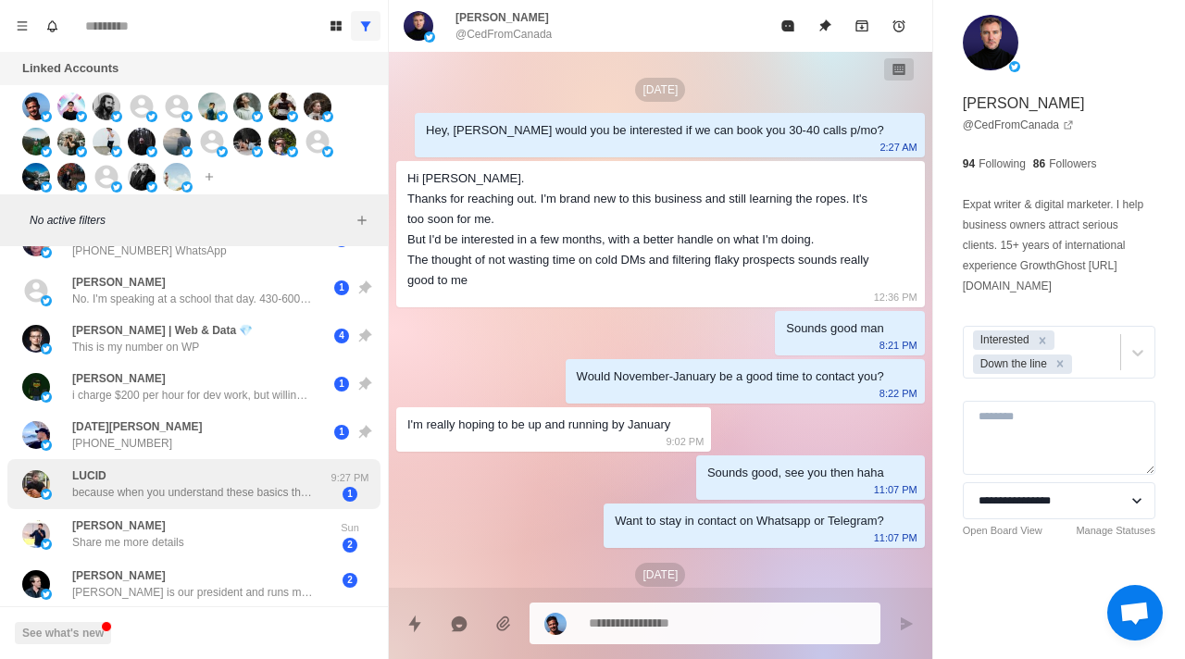
click at [173, 484] on p "because when you understand these basics then i know what you’re doing to help …" at bounding box center [192, 492] width 241 height 17
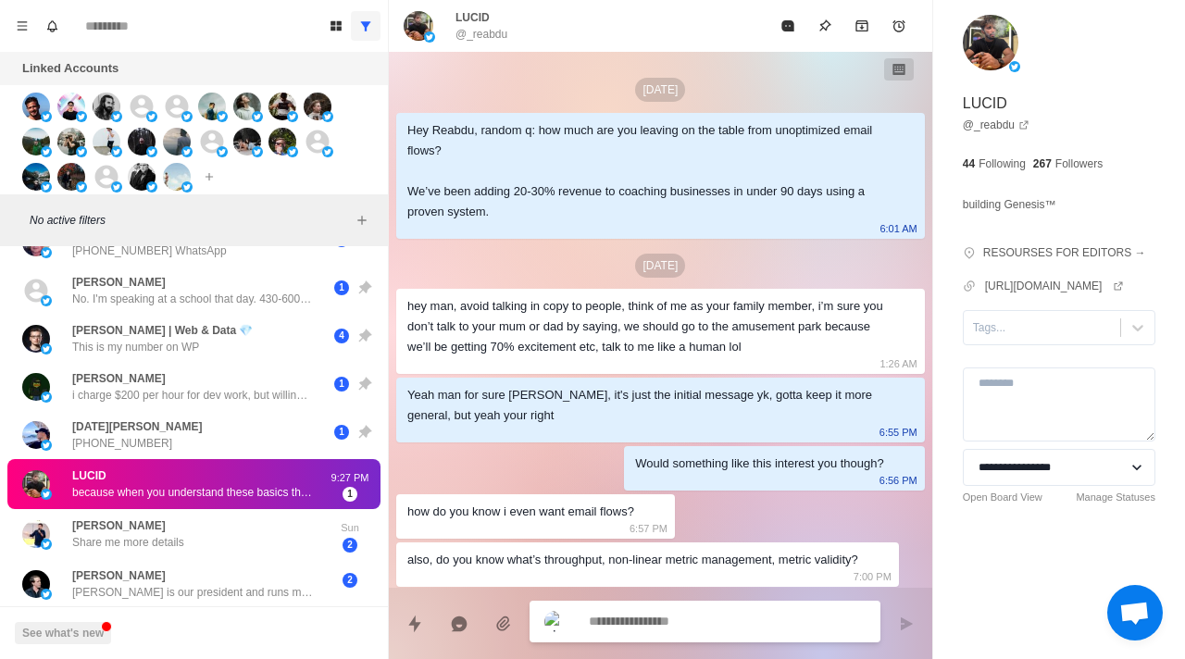
scroll to position [449, 0]
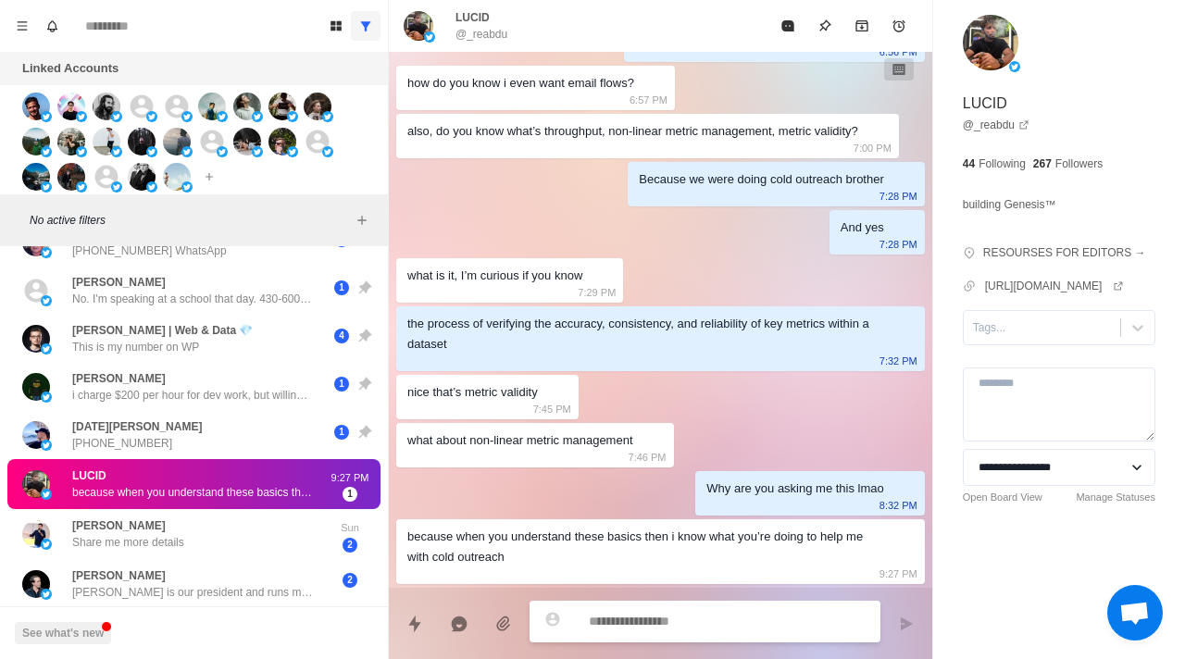
type textarea "*"
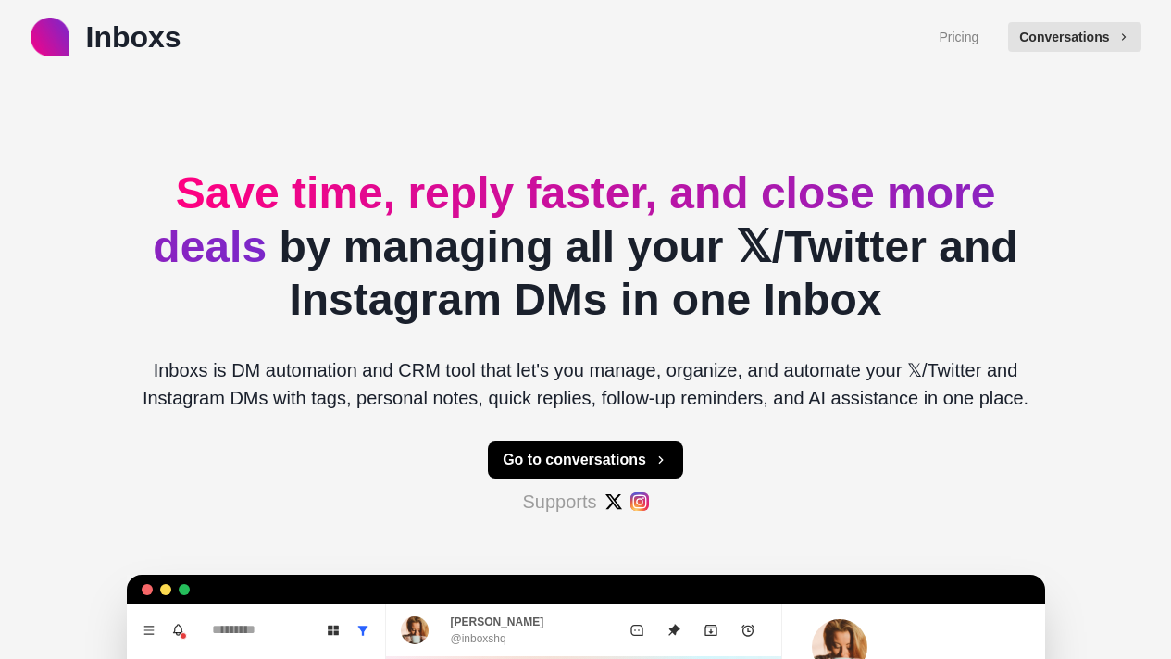
click at [1102, 13] on div "Inboxs Pricing Conversations" at bounding box center [585, 37] width 1171 height 74
click at [1097, 23] on button "Conversations" at bounding box center [1074, 37] width 132 height 30
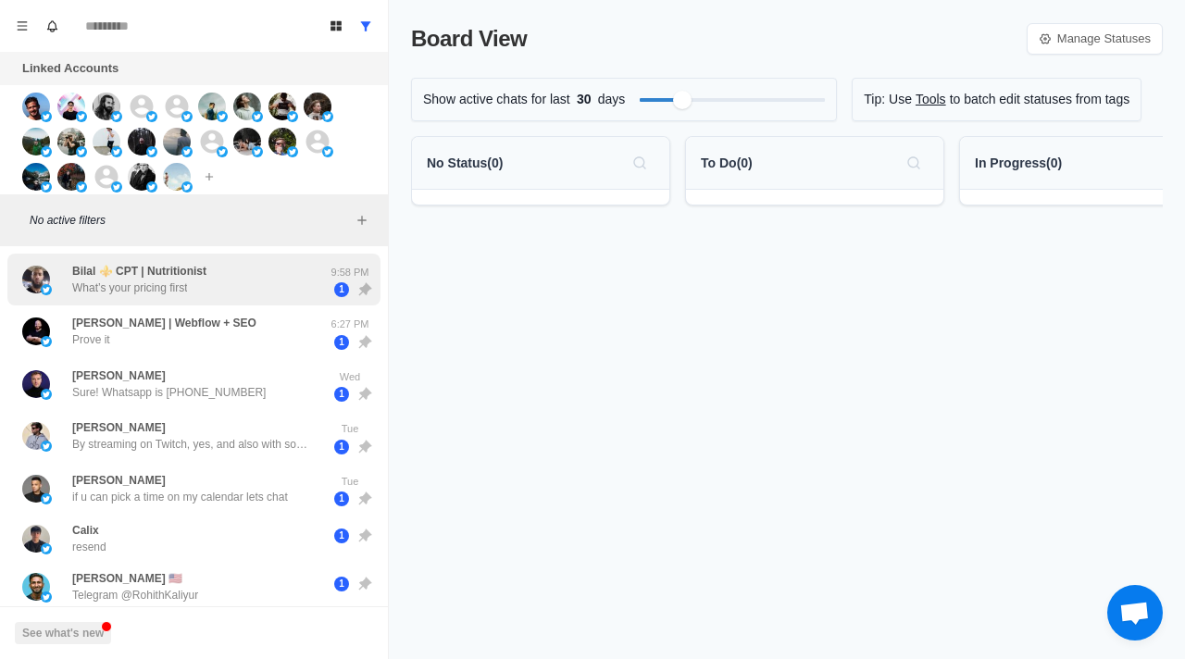
click at [168, 277] on p "Bilal ⚜️ CPT | Nutritionist" at bounding box center [139, 271] width 134 height 17
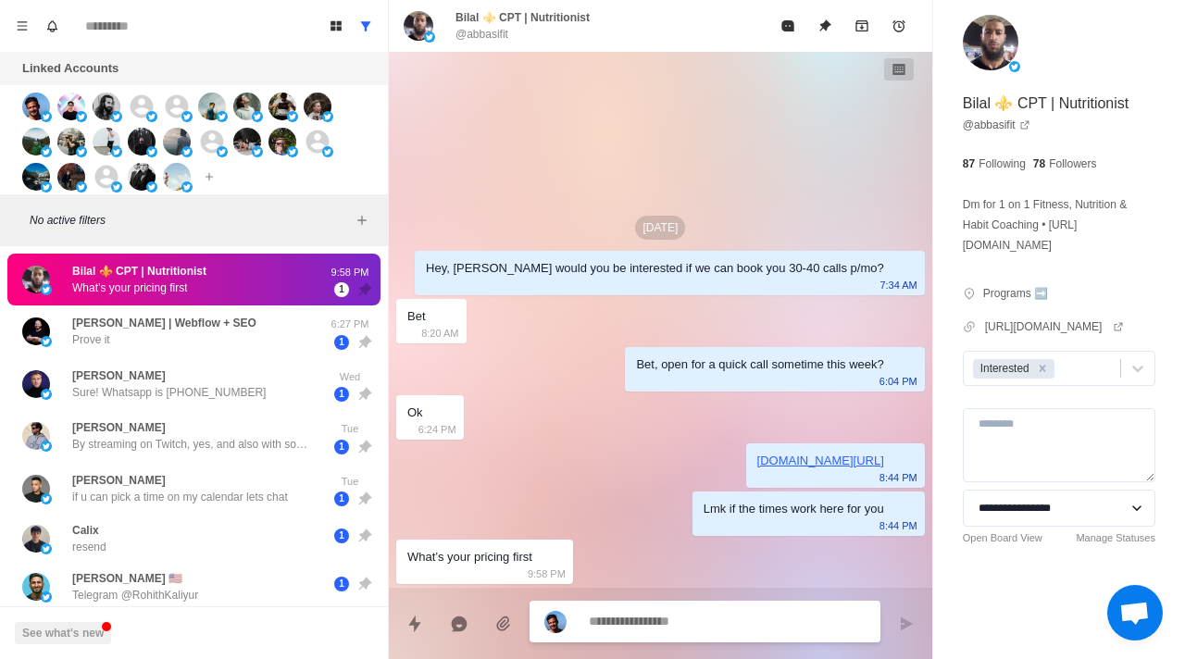
type textarea "*"
type textarea "**"
type textarea "*"
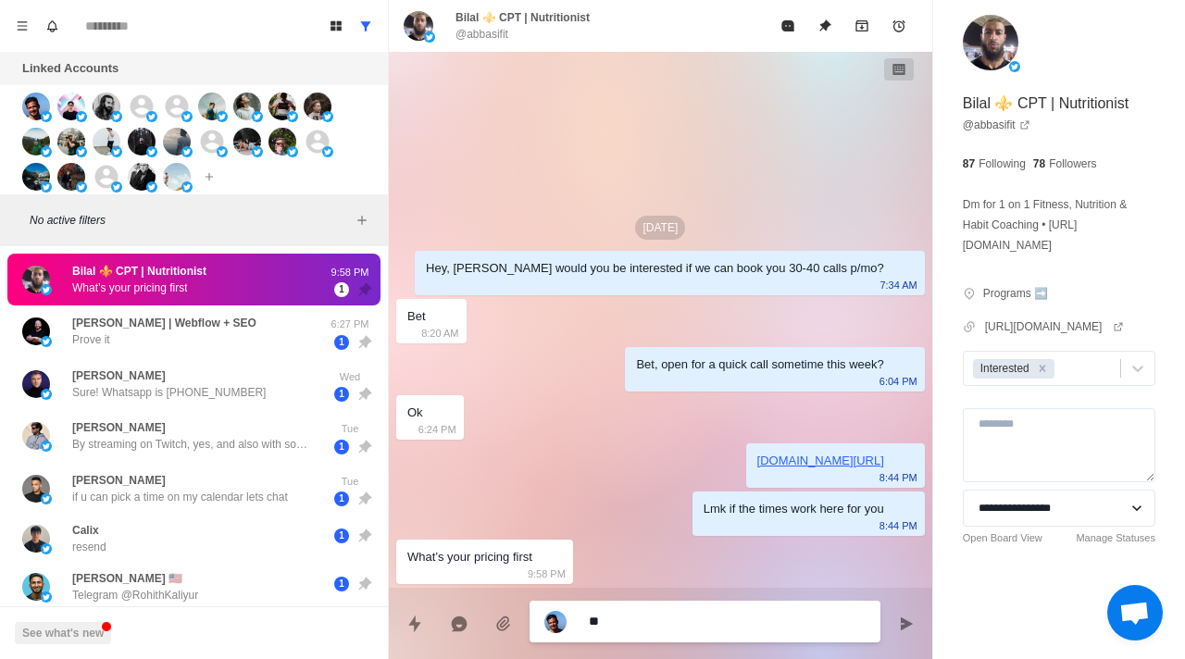
type textarea "***"
type textarea "*"
type textarea "**"
type textarea "*"
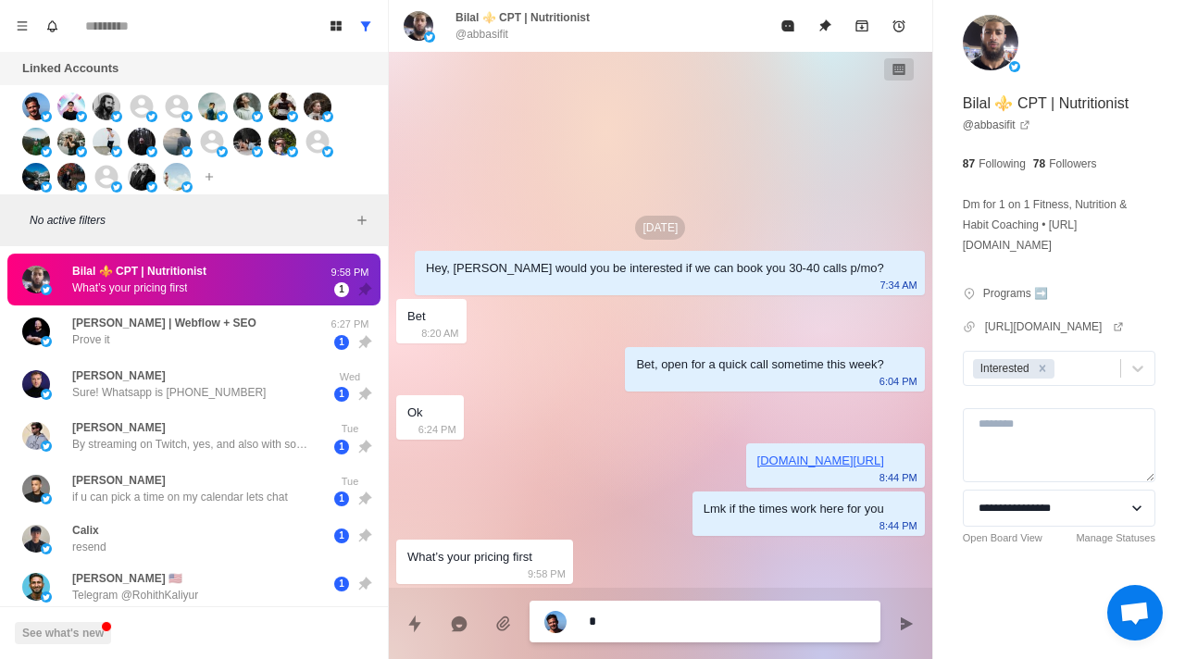
type textarea "*"
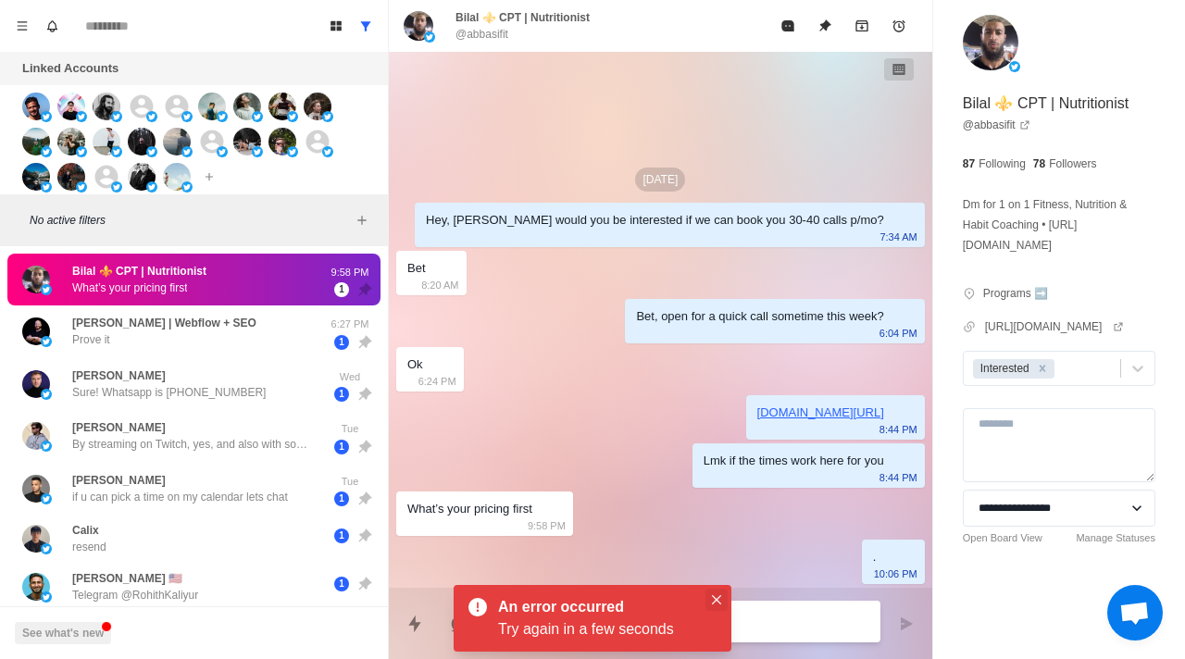
click at [715, 601] on icon "Close" at bounding box center [716, 599] width 9 height 9
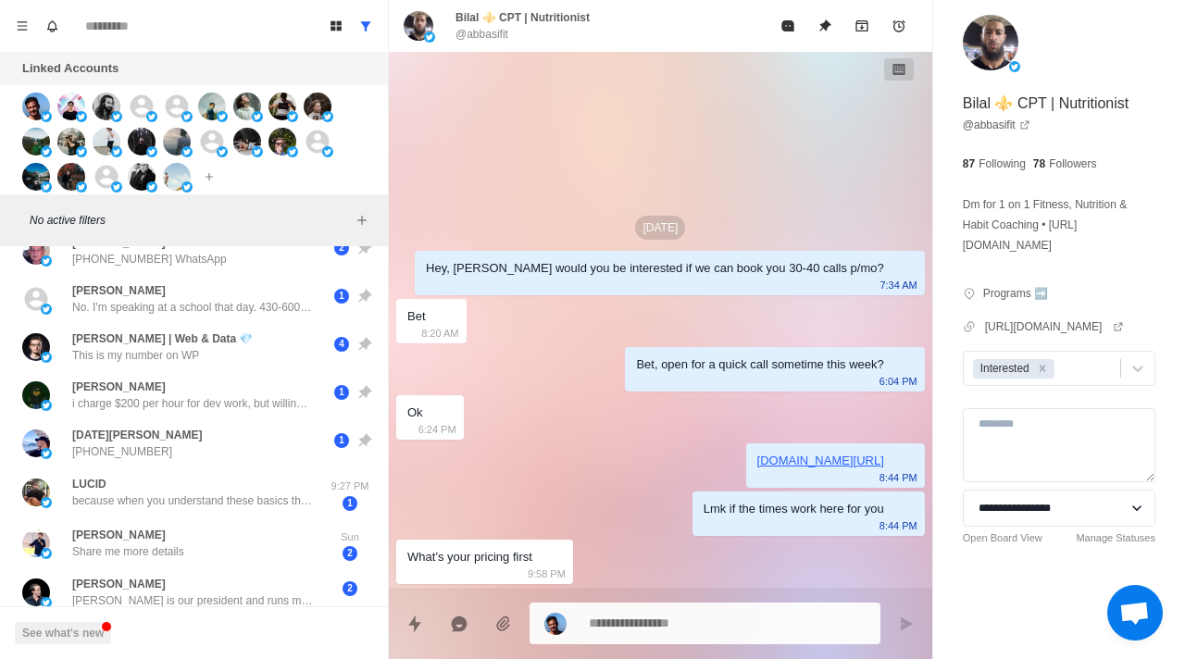
scroll to position [362, 0]
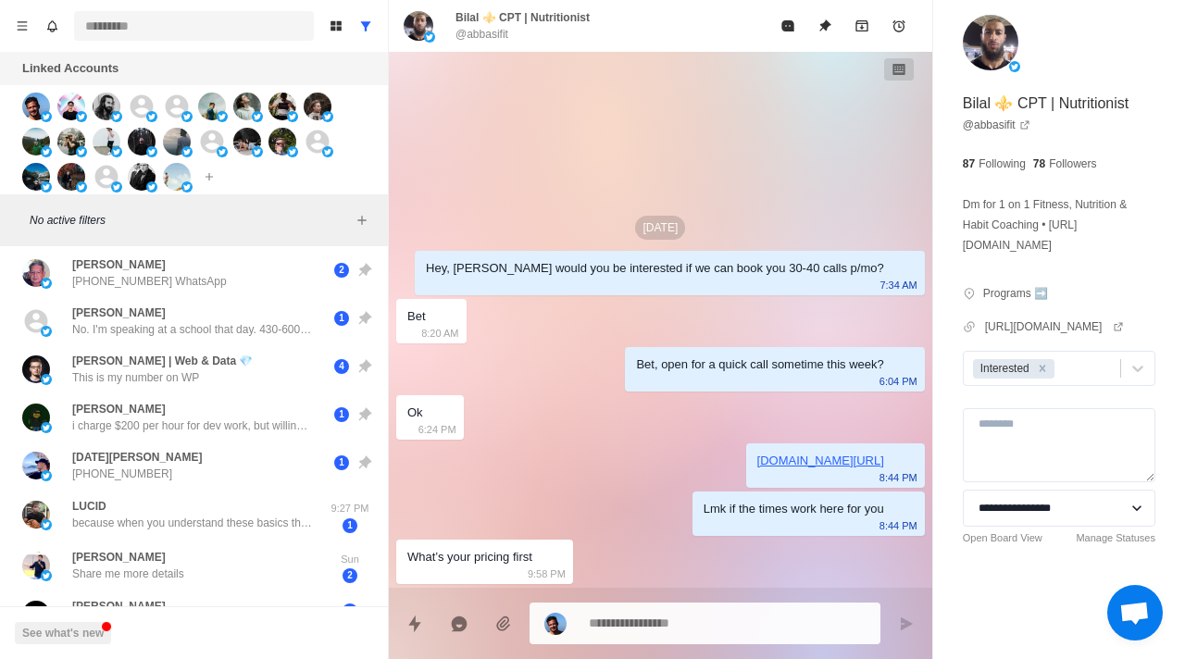
type textarea "*"
